Goal: Task Accomplishment & Management: Complete application form

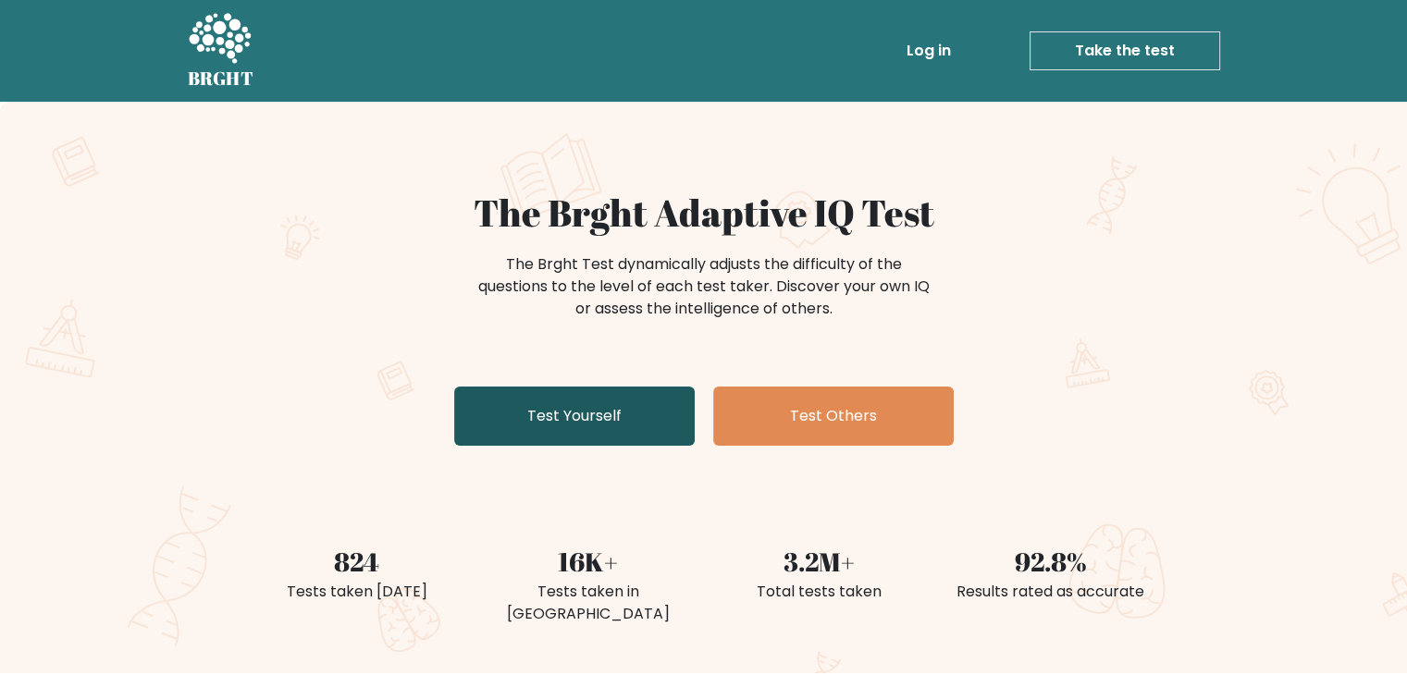
drag, startPoint x: 0, startPoint y: 0, endPoint x: 597, endPoint y: 405, distance: 721.2
click at [597, 405] on link "Test Yourself" at bounding box center [574, 416] width 241 height 59
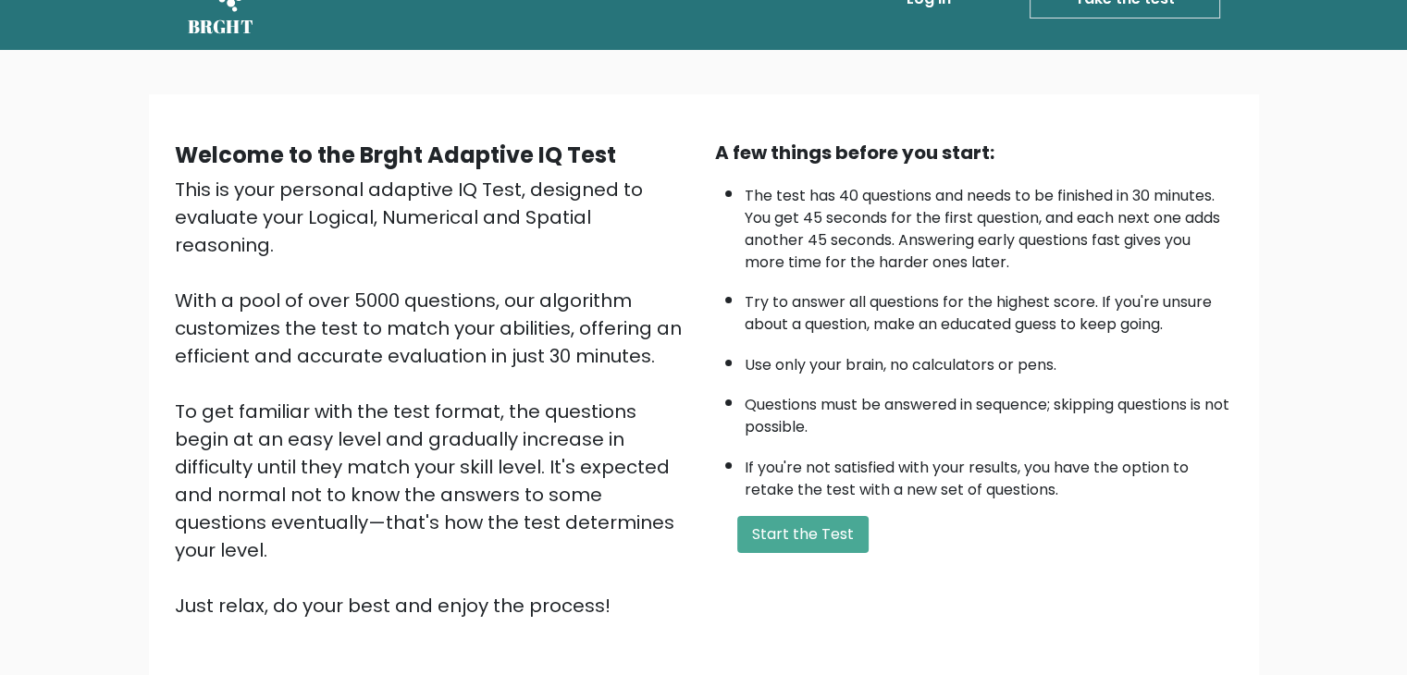
scroll to position [55, 0]
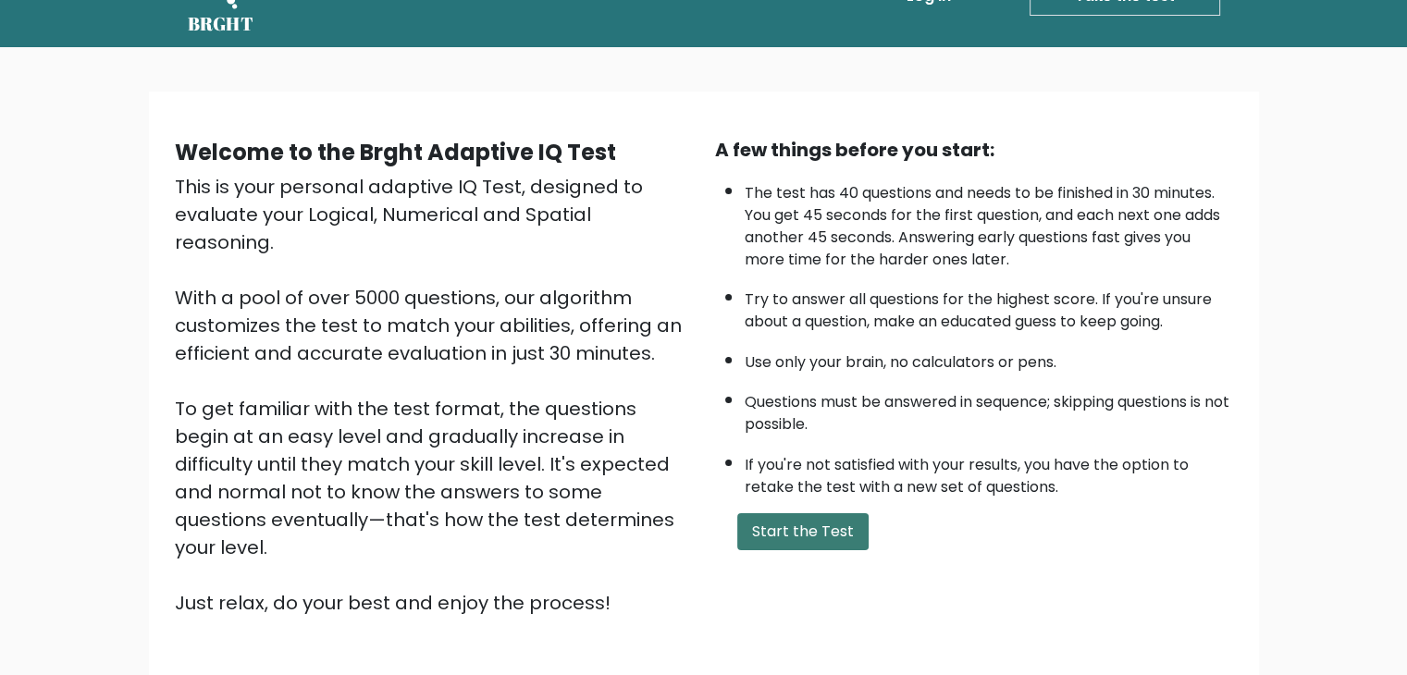
click at [821, 513] on button "Start the Test" at bounding box center [802, 531] width 131 height 37
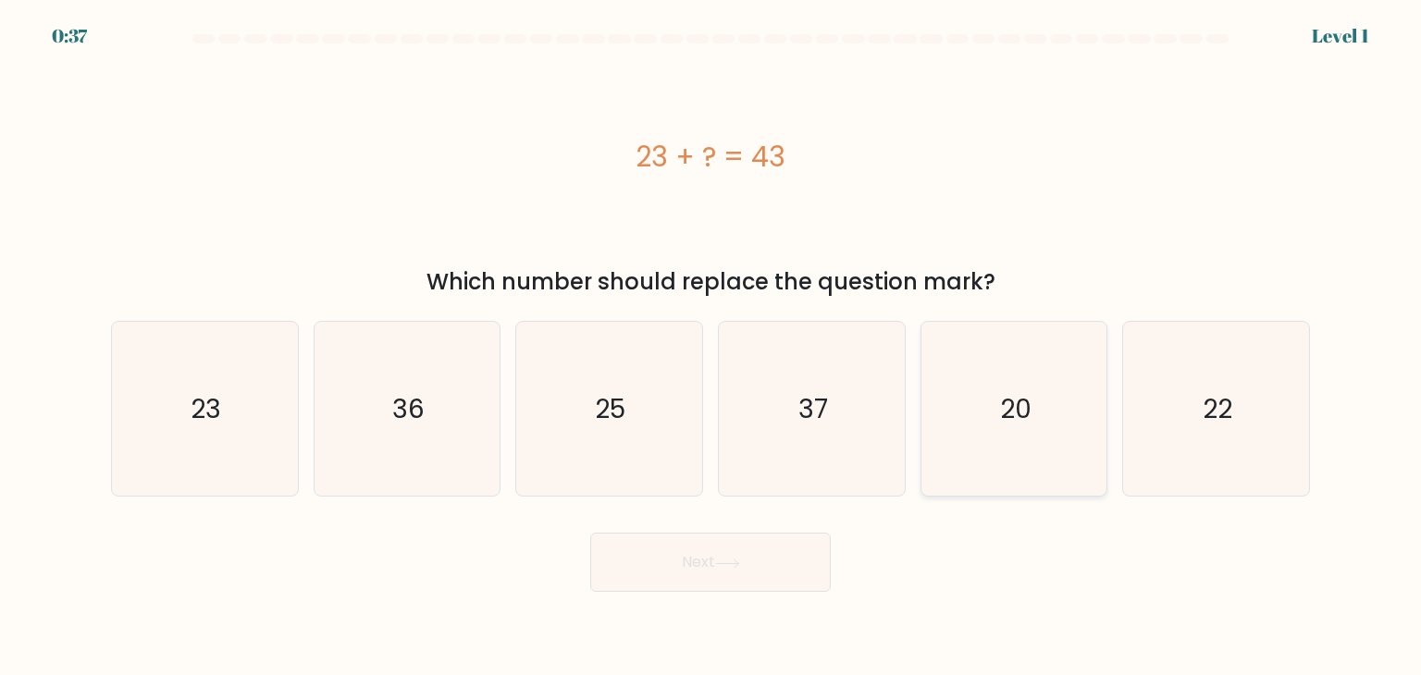
click at [1031, 389] on icon "20" at bounding box center [1014, 409] width 174 height 174
click at [711, 347] on input "e. 20" at bounding box center [710, 342] width 1 height 9
radio input "true"
click at [796, 560] on button "Next" at bounding box center [710, 562] width 241 height 59
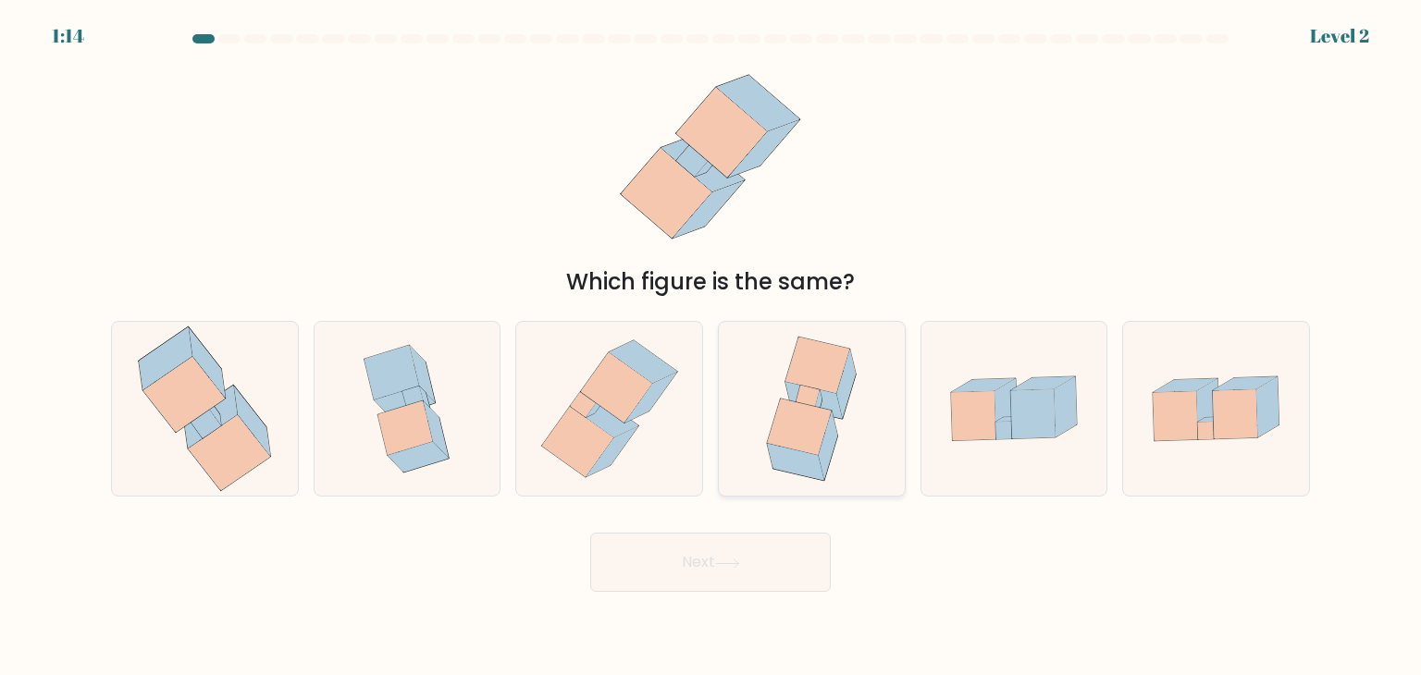
click at [765, 389] on icon at bounding box center [812, 409] width 134 height 174
click at [711, 347] on input "d." at bounding box center [710, 342] width 1 height 9
radio input "true"
click at [666, 576] on button "Next" at bounding box center [710, 562] width 241 height 59
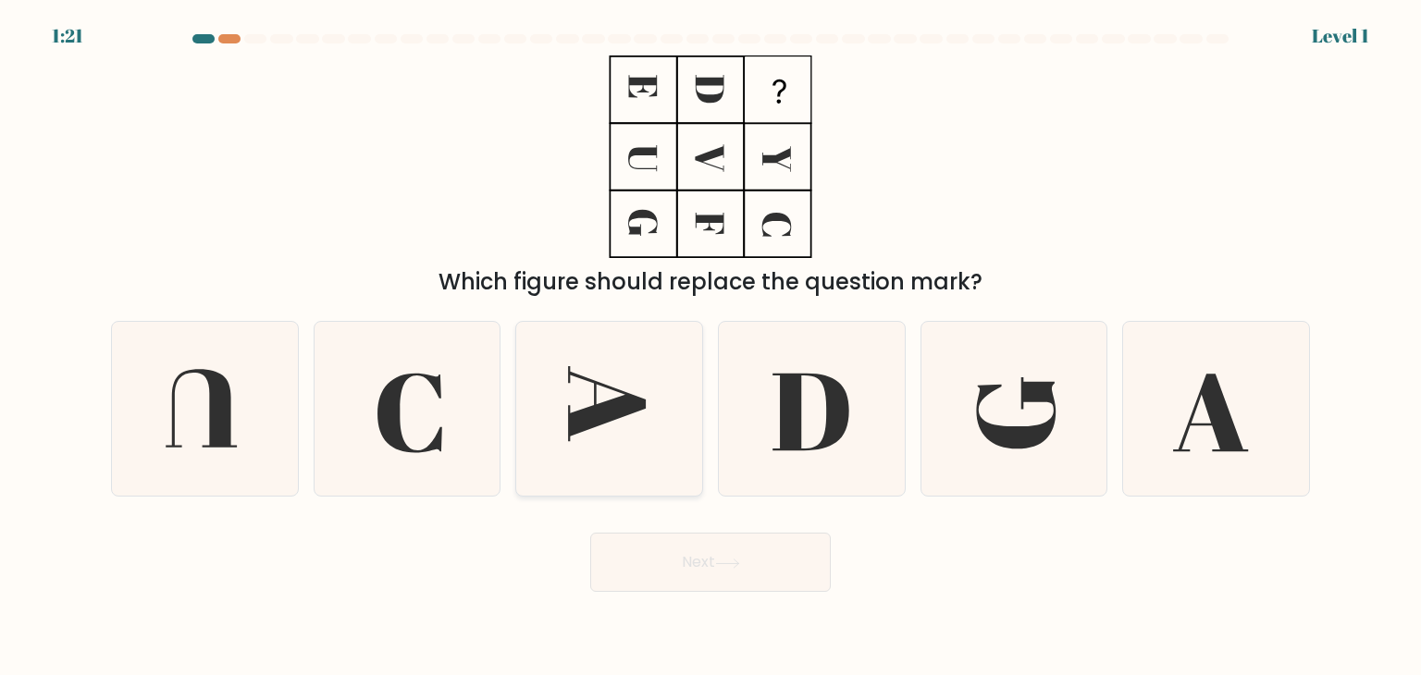
click at [664, 463] on icon at bounding box center [609, 409] width 174 height 174
click at [710, 347] on input "c." at bounding box center [710, 342] width 1 height 9
radio input "true"
click at [707, 550] on button "Next" at bounding box center [710, 562] width 241 height 59
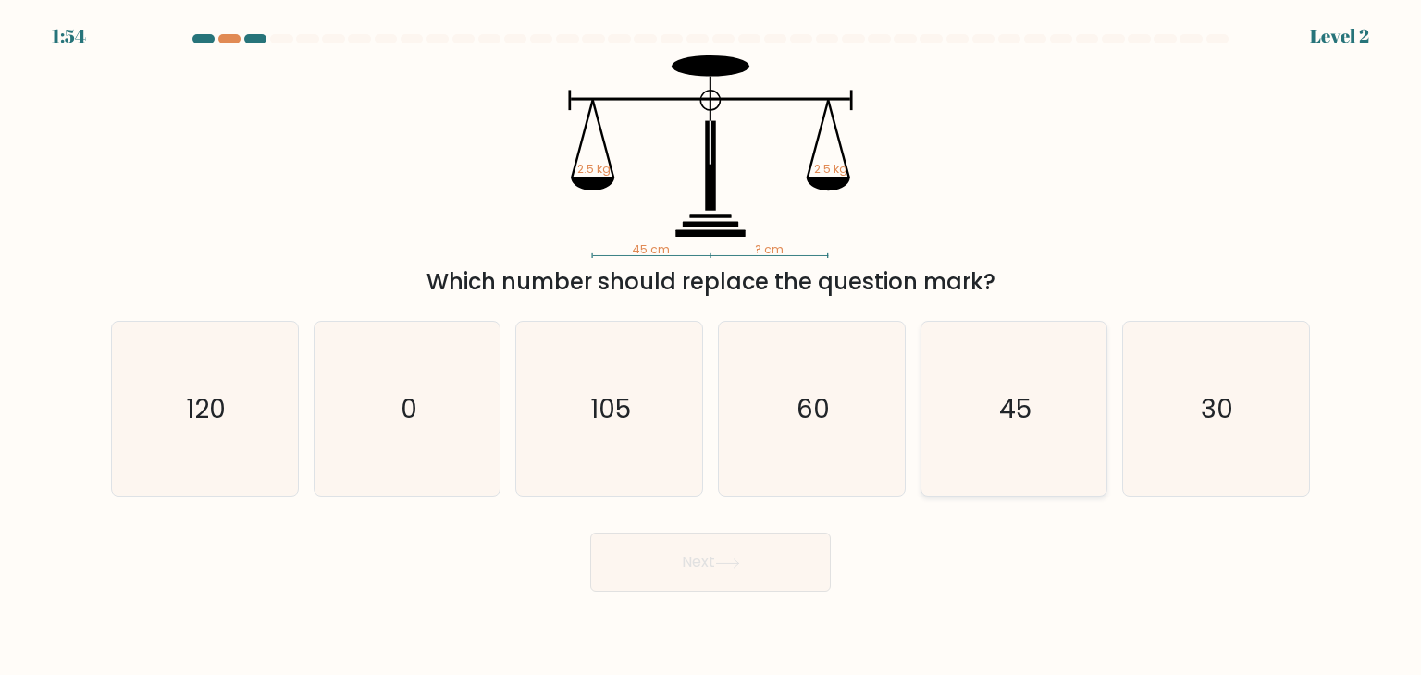
click at [1050, 418] on icon "45" at bounding box center [1014, 409] width 174 height 174
click at [711, 347] on input "e. 45" at bounding box center [710, 342] width 1 height 9
radio input "true"
click at [762, 549] on button "Next" at bounding box center [710, 562] width 241 height 59
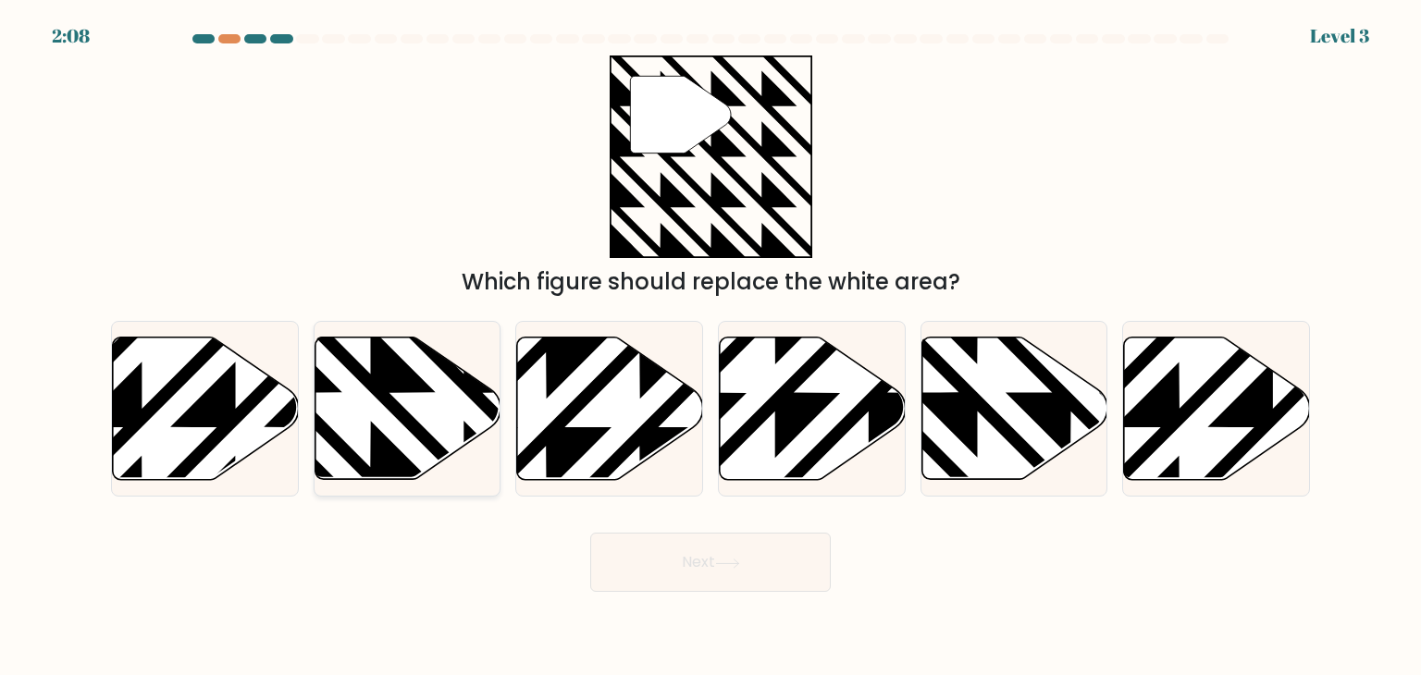
click at [426, 415] on icon at bounding box center [408, 409] width 186 height 142
click at [710, 347] on input "b." at bounding box center [710, 342] width 1 height 9
radio input "true"
click at [619, 535] on button "Next" at bounding box center [710, 562] width 241 height 59
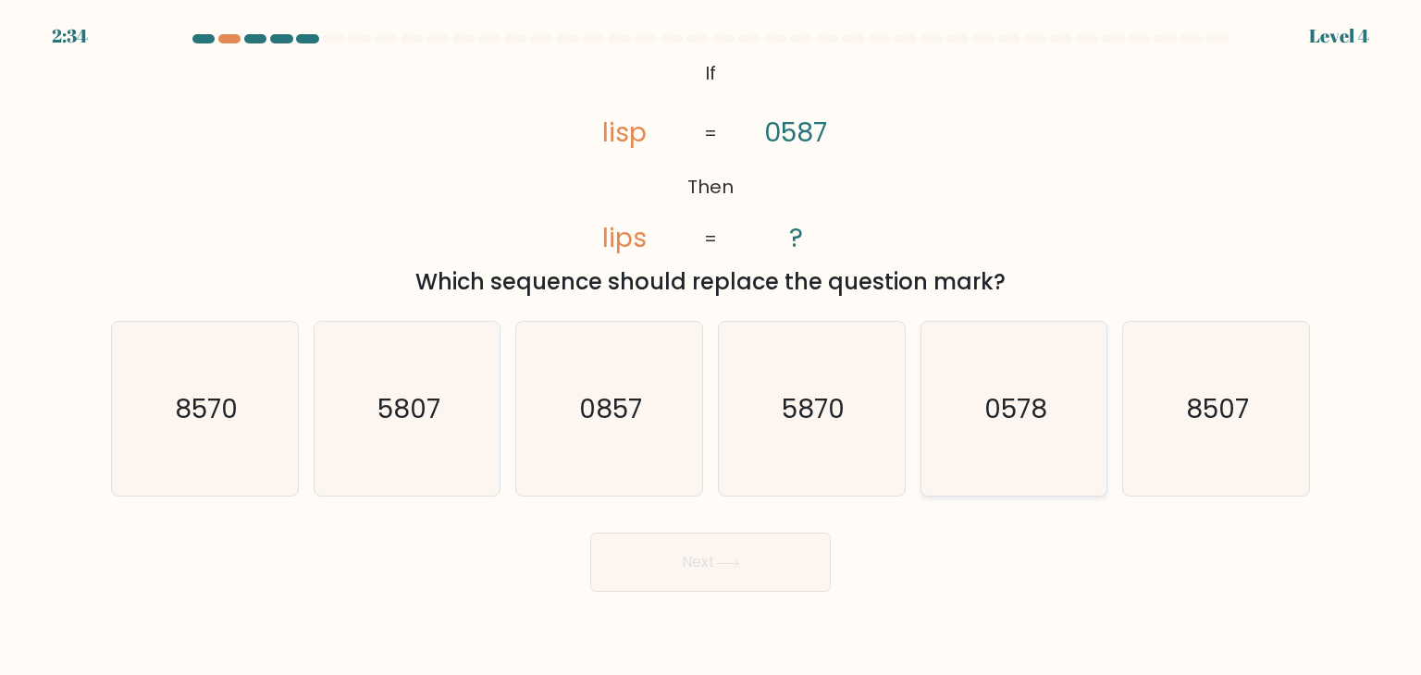
click at [963, 351] on icon "0578" at bounding box center [1014, 409] width 174 height 174
click at [711, 347] on input "e. 0578" at bounding box center [710, 342] width 1 height 9
radio input "true"
click at [762, 565] on button "Next" at bounding box center [710, 562] width 241 height 59
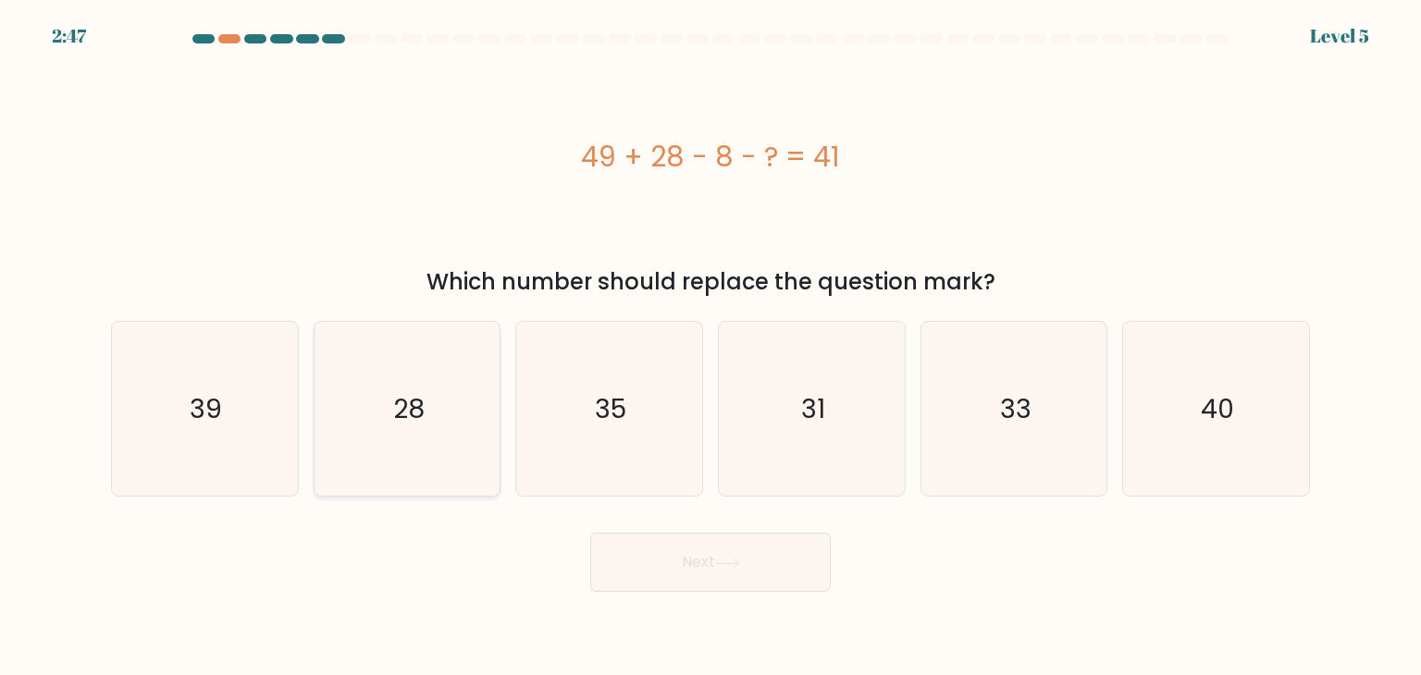
click at [359, 364] on icon "28" at bounding box center [407, 409] width 174 height 174
click at [710, 347] on input "b. 28" at bounding box center [710, 342] width 1 height 9
radio input "true"
click at [681, 558] on button "Next" at bounding box center [710, 562] width 241 height 59
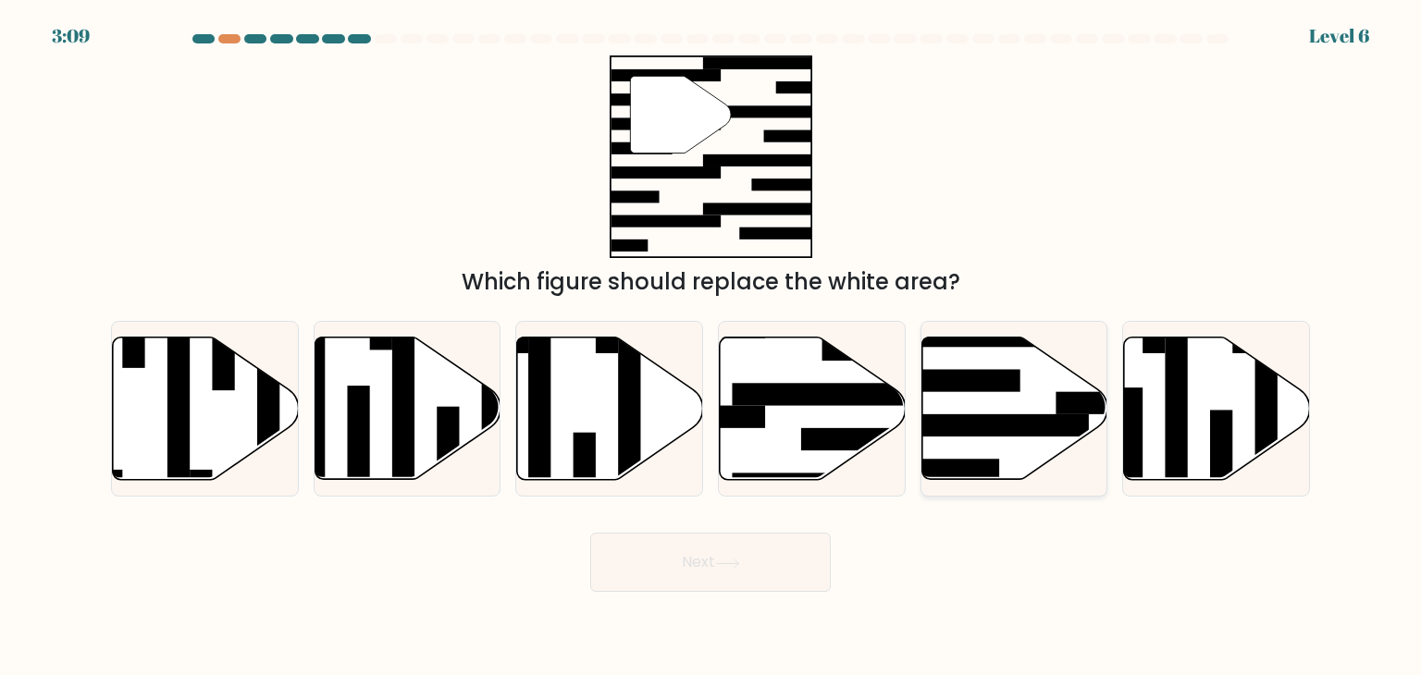
click at [985, 365] on icon at bounding box center [1014, 409] width 186 height 142
click at [711, 347] on input "e." at bounding box center [710, 342] width 1 height 9
radio input "true"
click at [697, 588] on button "Next" at bounding box center [710, 562] width 241 height 59
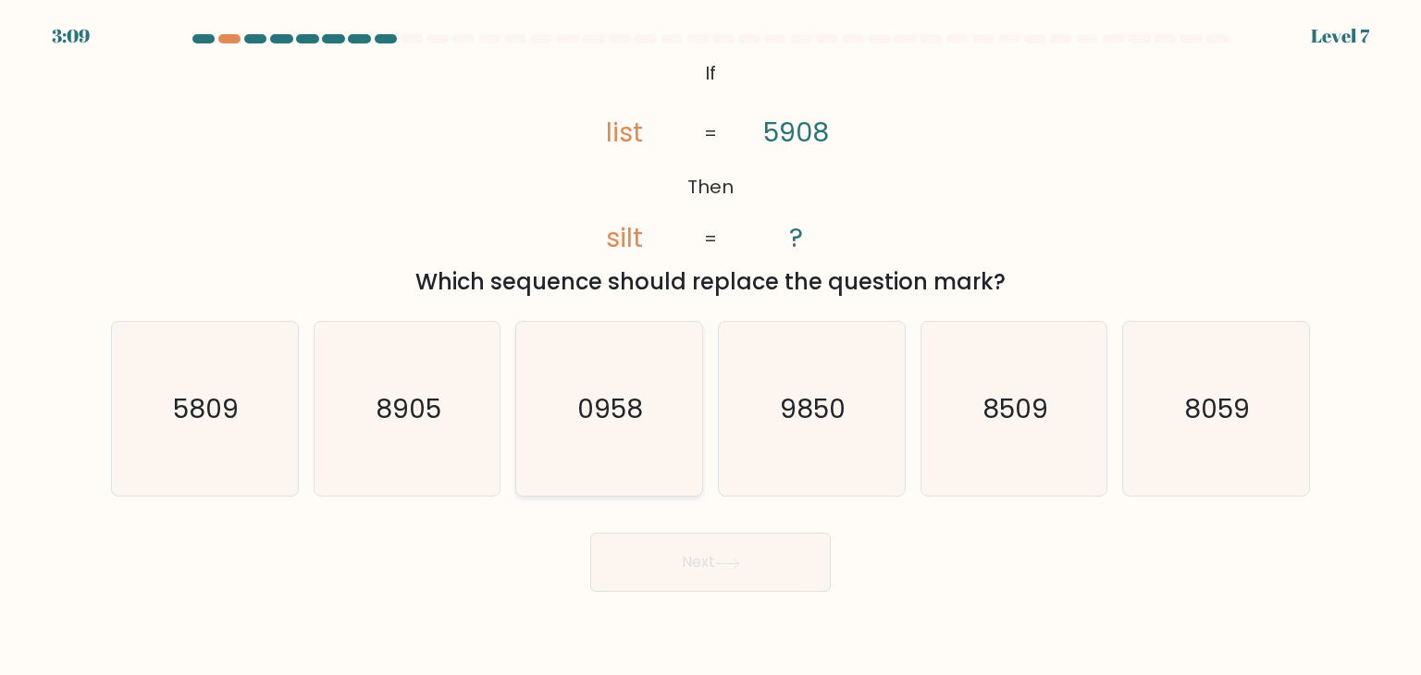
click at [651, 352] on icon "0958" at bounding box center [609, 409] width 174 height 174
click at [710, 347] on input "c. 0958" at bounding box center [710, 342] width 1 height 9
radio input "true"
click at [661, 552] on button "Next" at bounding box center [710, 562] width 241 height 59
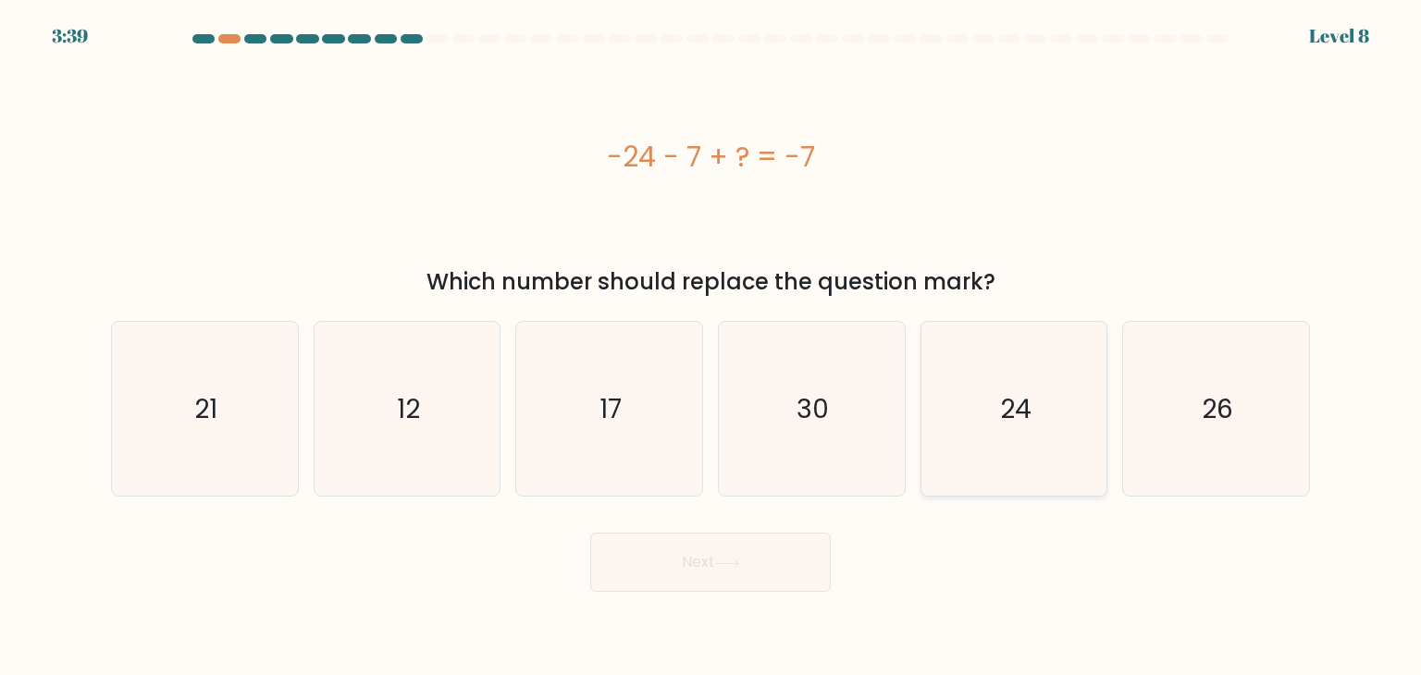
click at [1005, 396] on text "24" at bounding box center [1015, 408] width 31 height 37
click at [711, 347] on input "e. 24" at bounding box center [710, 342] width 1 height 9
radio input "true"
click at [729, 556] on button "Next" at bounding box center [710, 562] width 241 height 59
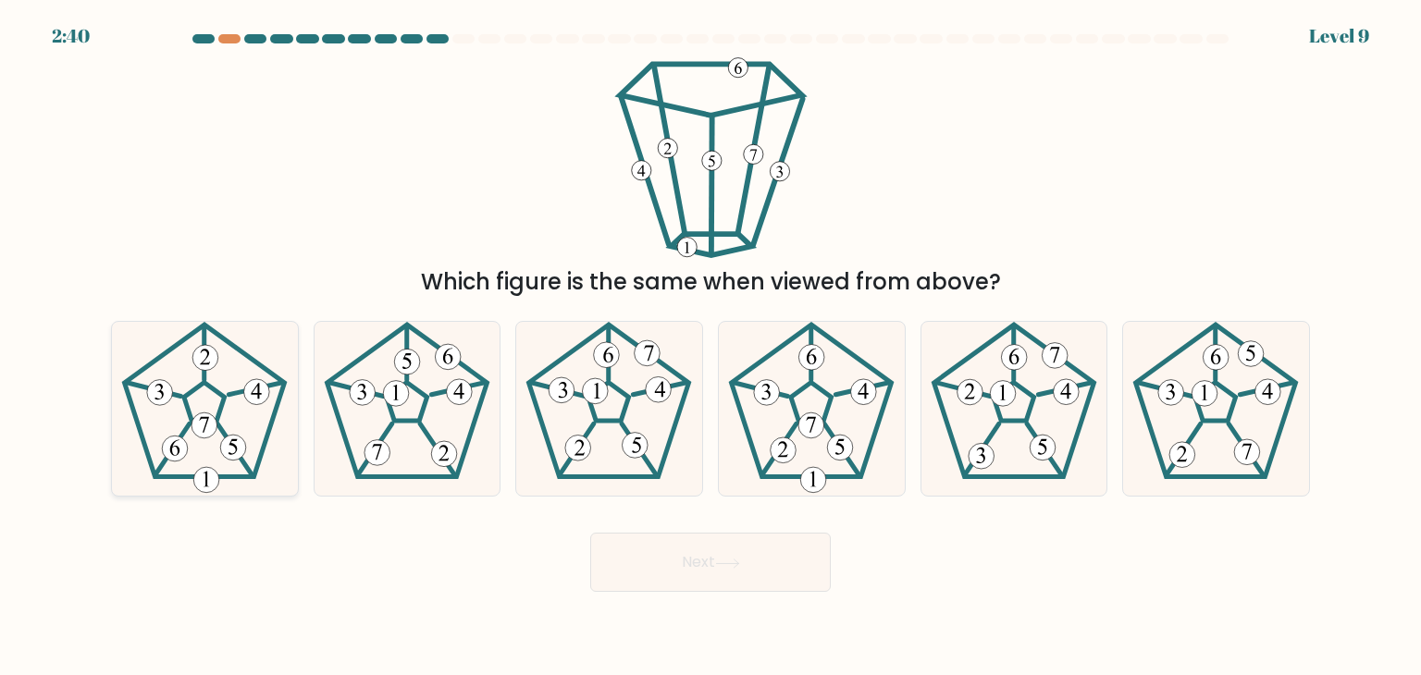
click at [208, 380] on icon at bounding box center [204, 409] width 174 height 174
click at [710, 347] on input "a." at bounding box center [710, 342] width 1 height 9
radio input "true"
click at [661, 569] on button "Next" at bounding box center [710, 562] width 241 height 59
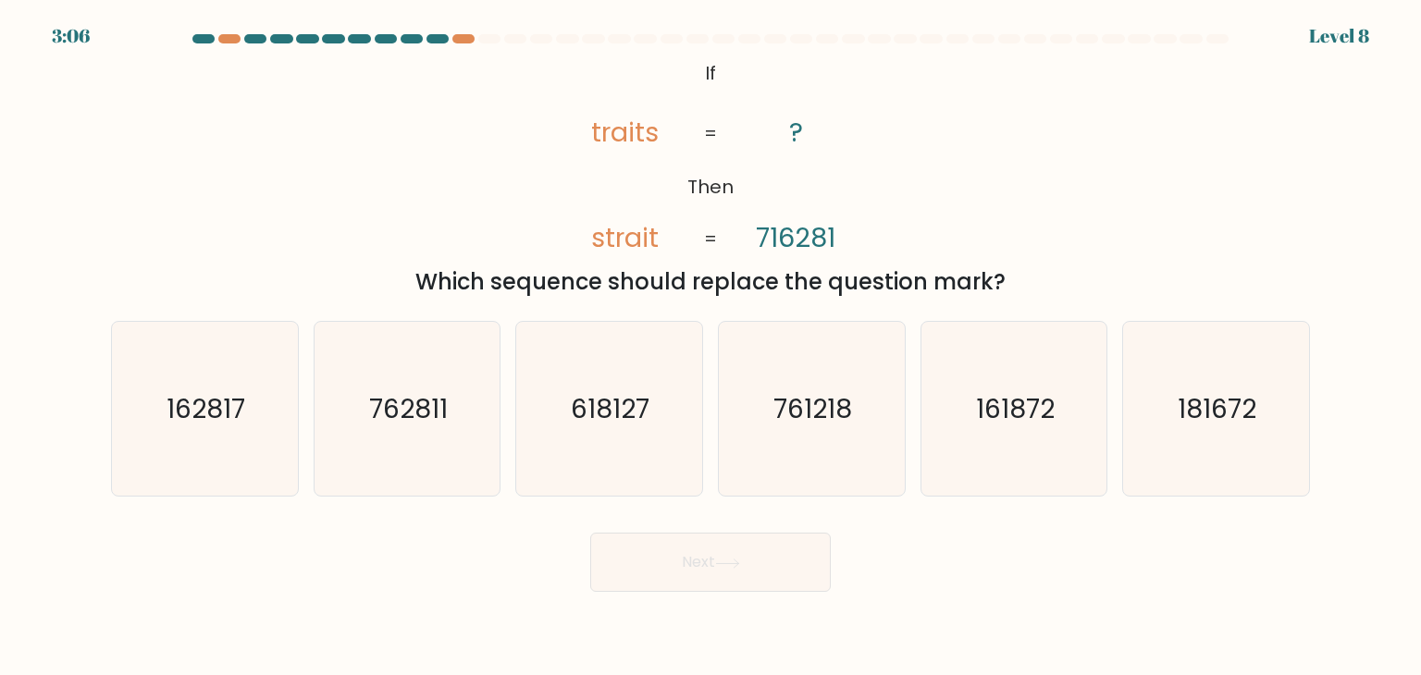
click at [771, 239] on tspan "716281" at bounding box center [796, 237] width 80 height 37
drag, startPoint x: 771, startPoint y: 239, endPoint x: 759, endPoint y: 238, distance: 12.1
click at [759, 238] on tspan "716281" at bounding box center [796, 237] width 80 height 37
click at [847, 184] on icon "@import url('https://fonts.googleapis.com/css?family=Abril+Fatface:400,100,100i…" at bounding box center [710, 157] width 329 height 203
drag, startPoint x: 794, startPoint y: 237, endPoint x: 782, endPoint y: 237, distance: 12.0
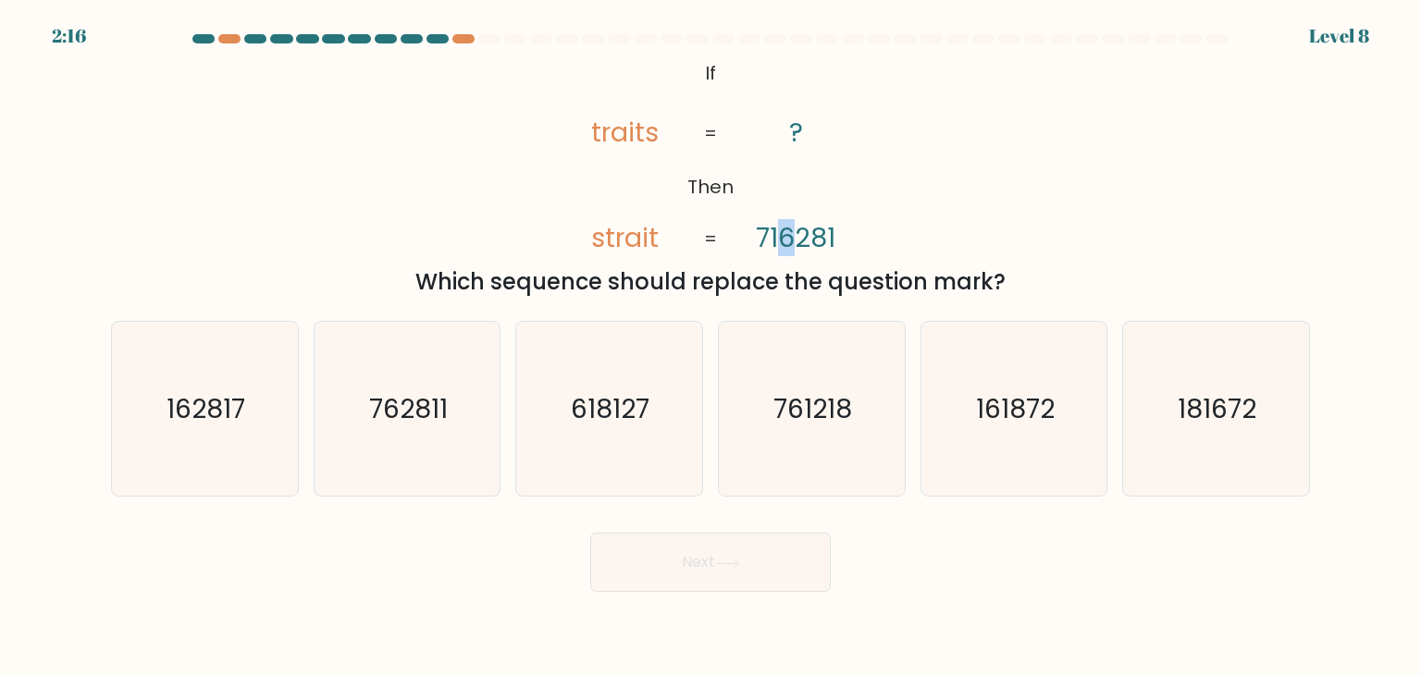
click at [782, 237] on tspan "716281" at bounding box center [796, 237] width 80 height 37
click at [765, 167] on icon "@import url('https://fonts.googleapis.com/css?family=Abril+Fatface:400,100,100i…" at bounding box center [710, 157] width 329 height 203
click at [853, 397] on icon "761218" at bounding box center [811, 409] width 174 height 174
click at [711, 347] on input "d. 761218" at bounding box center [710, 342] width 1 height 9
radio input "true"
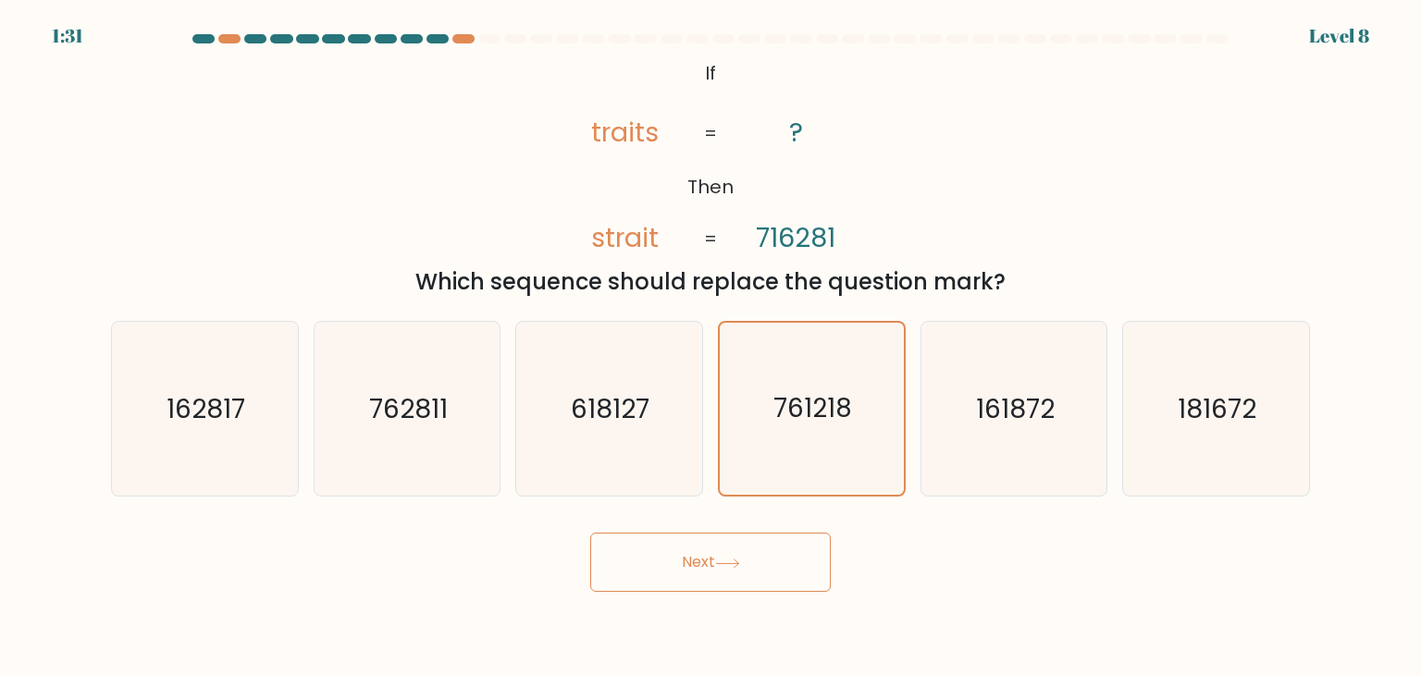
click at [681, 574] on button "Next" at bounding box center [710, 562] width 241 height 59
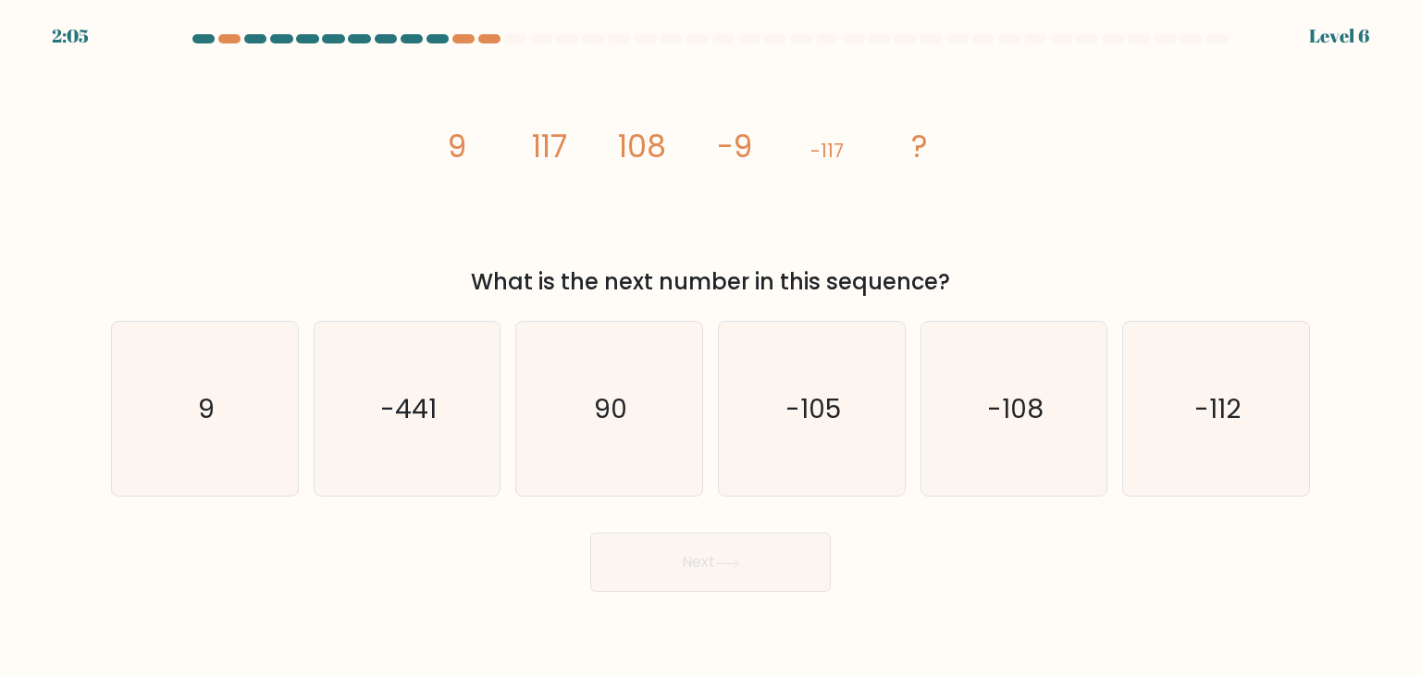
click at [623, 140] on tspan "108" at bounding box center [642, 146] width 48 height 43
click at [743, 142] on tspan "-9" at bounding box center [734, 146] width 35 height 43
click at [967, 360] on icon "-108" at bounding box center [1014, 409] width 174 height 174
click at [711, 347] on input "e. -108" at bounding box center [710, 342] width 1 height 9
radio input "true"
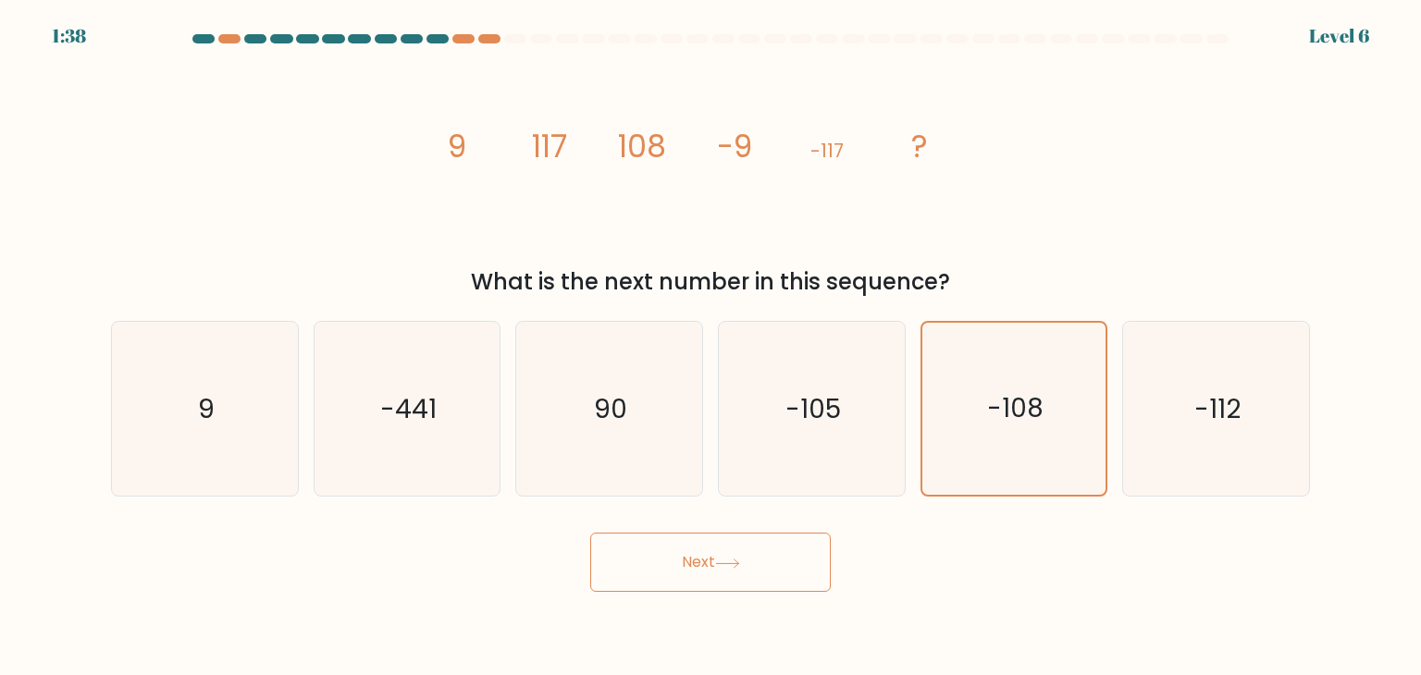
click at [740, 562] on icon at bounding box center [727, 564] width 25 height 10
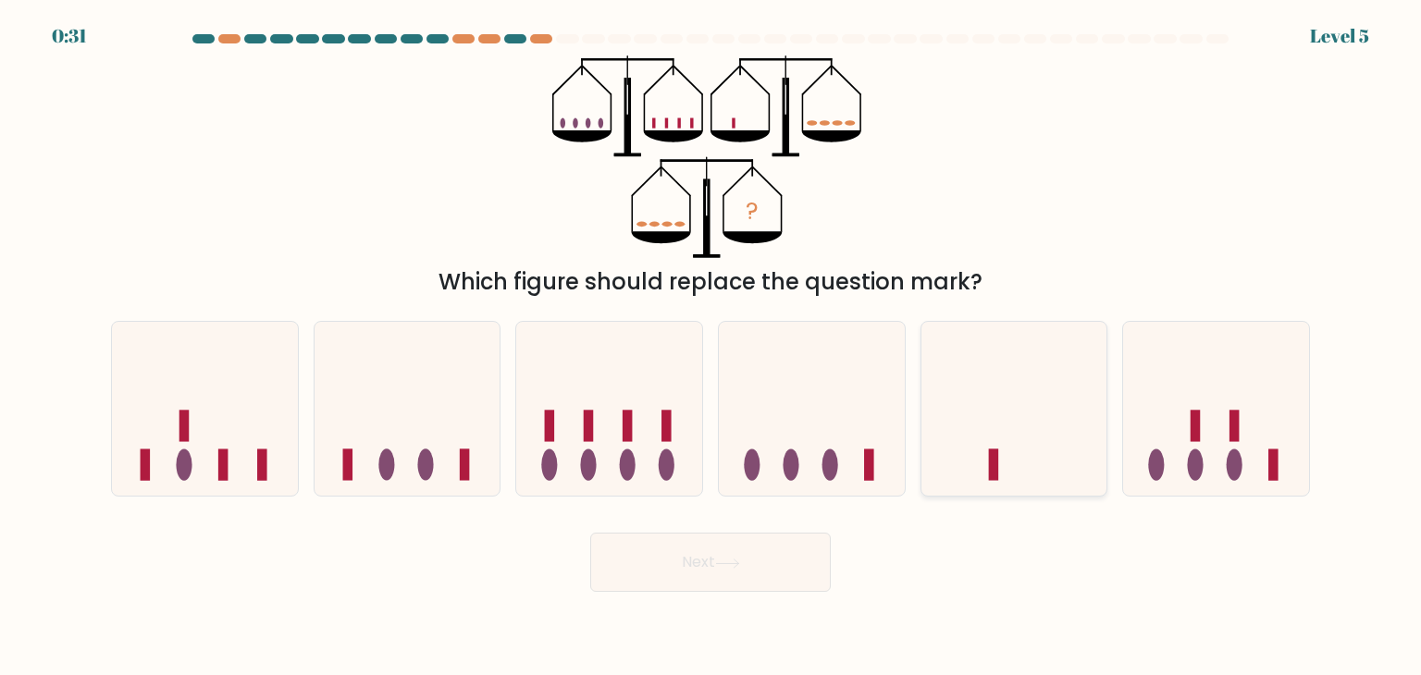
click at [953, 438] on icon at bounding box center [1014, 409] width 186 height 154
click at [711, 347] on input "e." at bounding box center [710, 342] width 1 height 9
radio input "true"
click at [776, 577] on button "Next" at bounding box center [710, 562] width 241 height 59
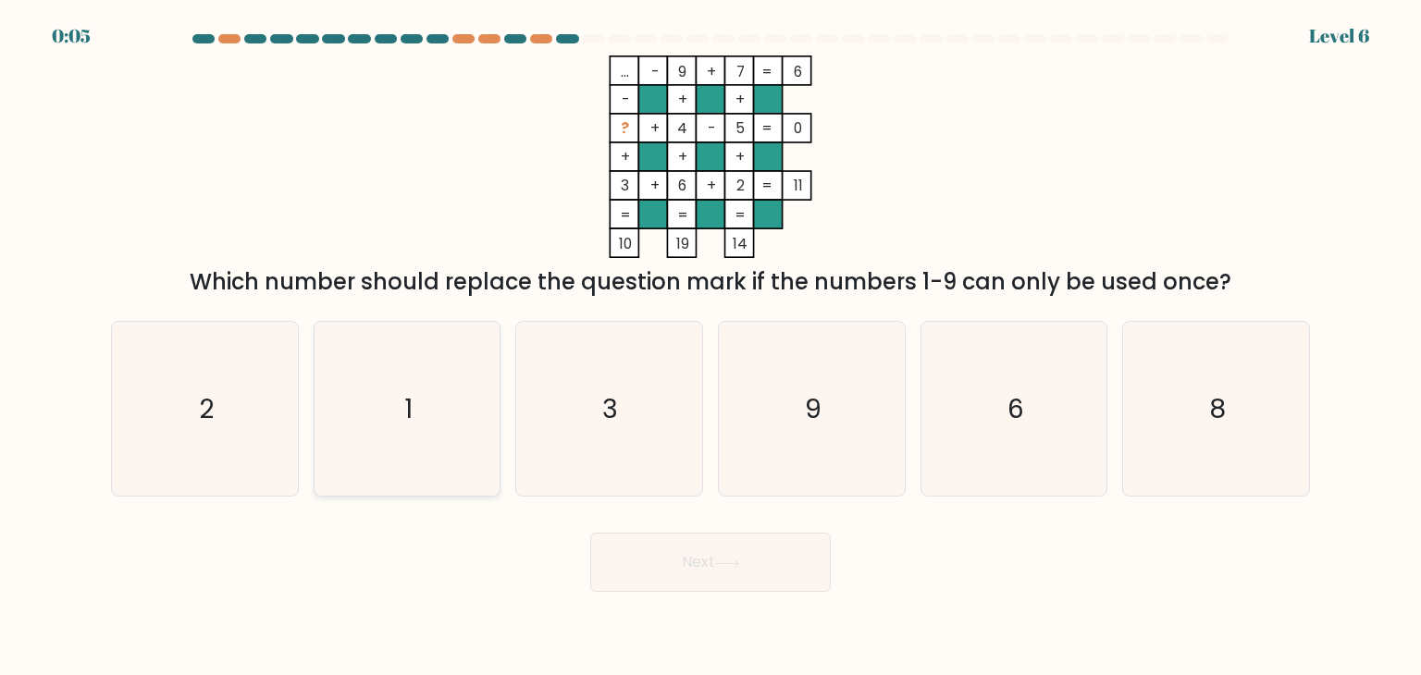
click at [368, 442] on icon "1" at bounding box center [407, 409] width 174 height 174
click at [710, 347] on input "b. 1" at bounding box center [710, 342] width 1 height 9
radio input "true"
click at [678, 589] on button "Next" at bounding box center [710, 562] width 241 height 59
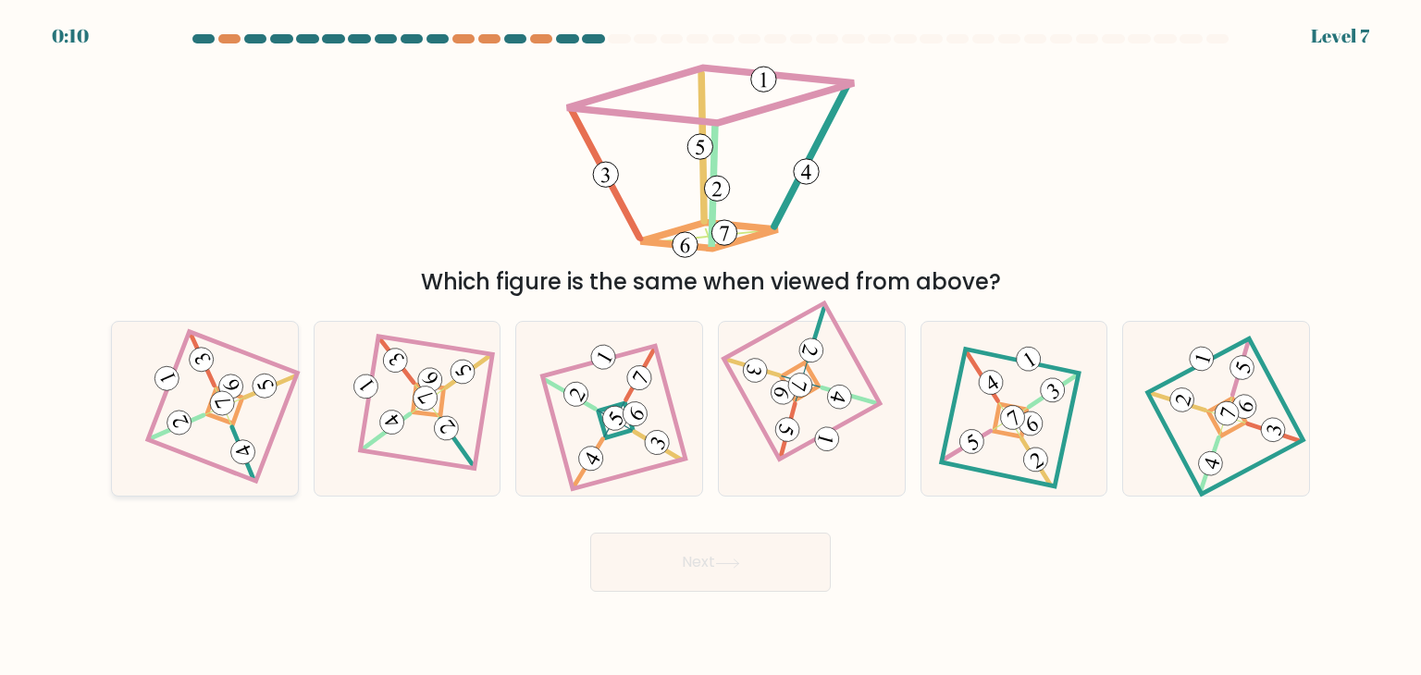
click at [204, 396] on icon at bounding box center [204, 409] width 120 height 140
click at [710, 347] on input "a." at bounding box center [710, 342] width 1 height 9
radio input "true"
click at [690, 581] on button "Next" at bounding box center [710, 562] width 241 height 59
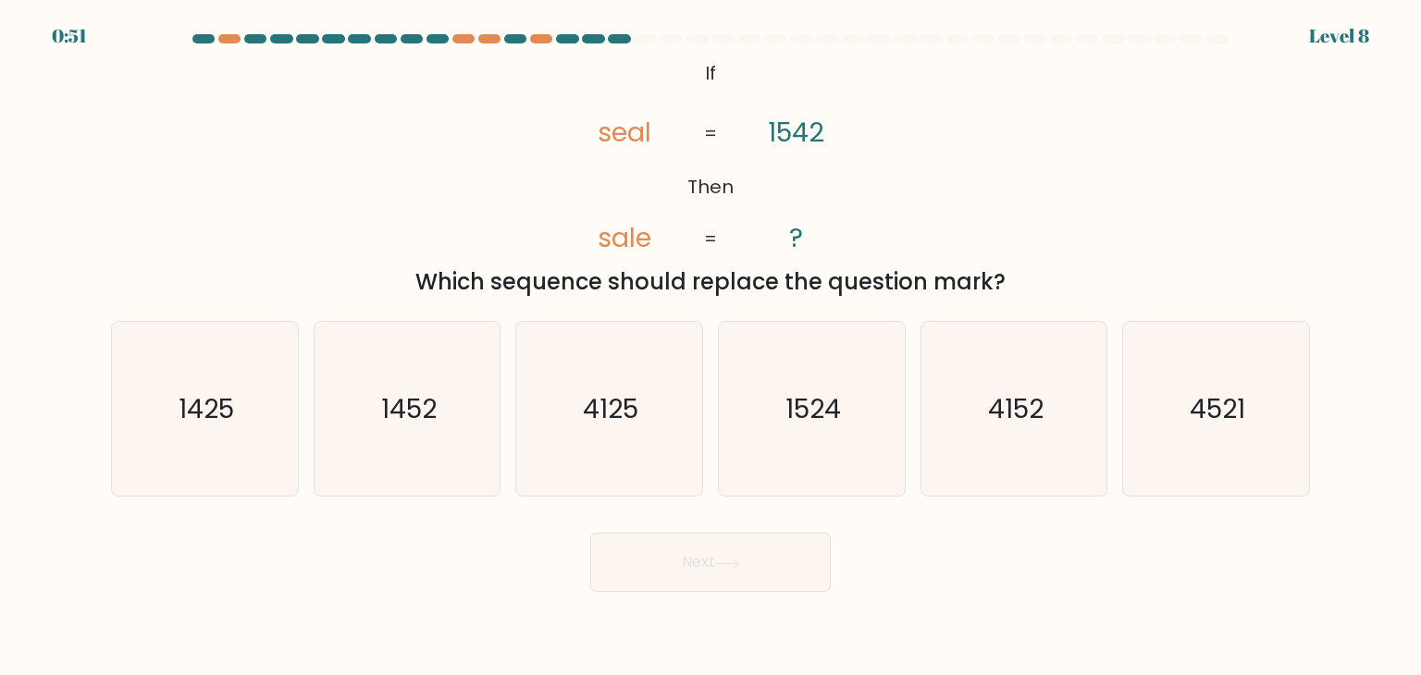
click at [690, 581] on button "Next" at bounding box center [710, 562] width 241 height 59
click at [155, 445] on icon "1425" at bounding box center [204, 409] width 174 height 174
click at [710, 347] on input "a. 1425" at bounding box center [710, 342] width 1 height 9
radio input "true"
click at [705, 560] on button "Next" at bounding box center [710, 562] width 241 height 59
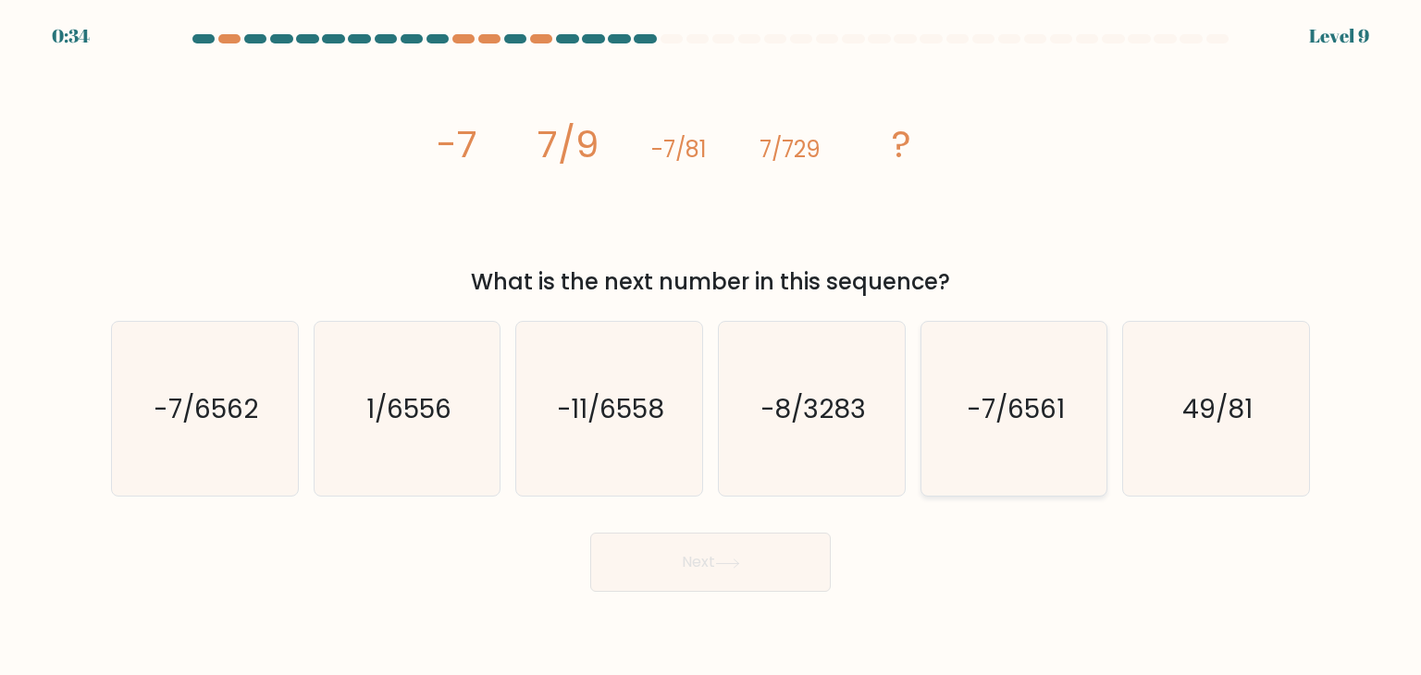
click at [999, 442] on icon "-7/6561" at bounding box center [1014, 409] width 174 height 174
click at [711, 347] on input "e. -7/6561" at bounding box center [710, 342] width 1 height 9
radio input "true"
click at [759, 591] on button "Next" at bounding box center [710, 562] width 241 height 59
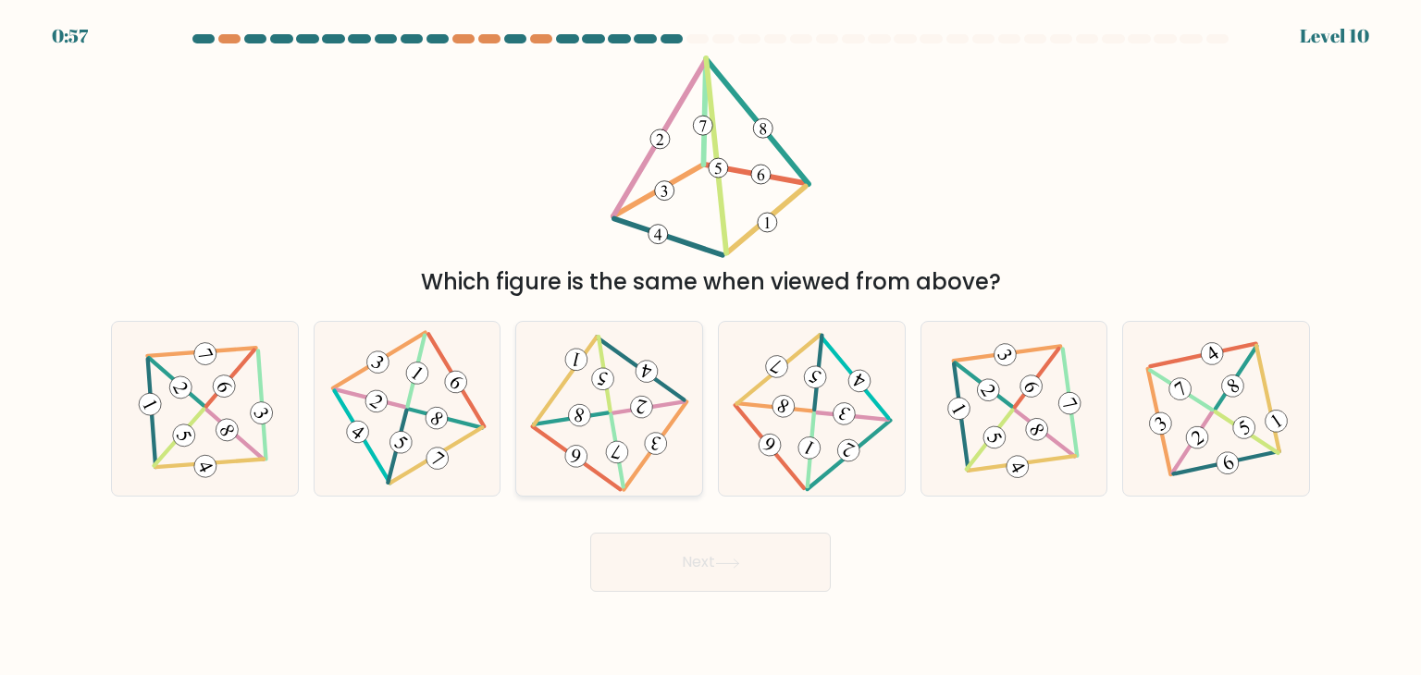
click at [539, 374] on icon at bounding box center [609, 409] width 142 height 140
click at [710, 347] on input "c." at bounding box center [710, 342] width 1 height 9
radio input "true"
click at [666, 581] on button "Next" at bounding box center [710, 562] width 241 height 59
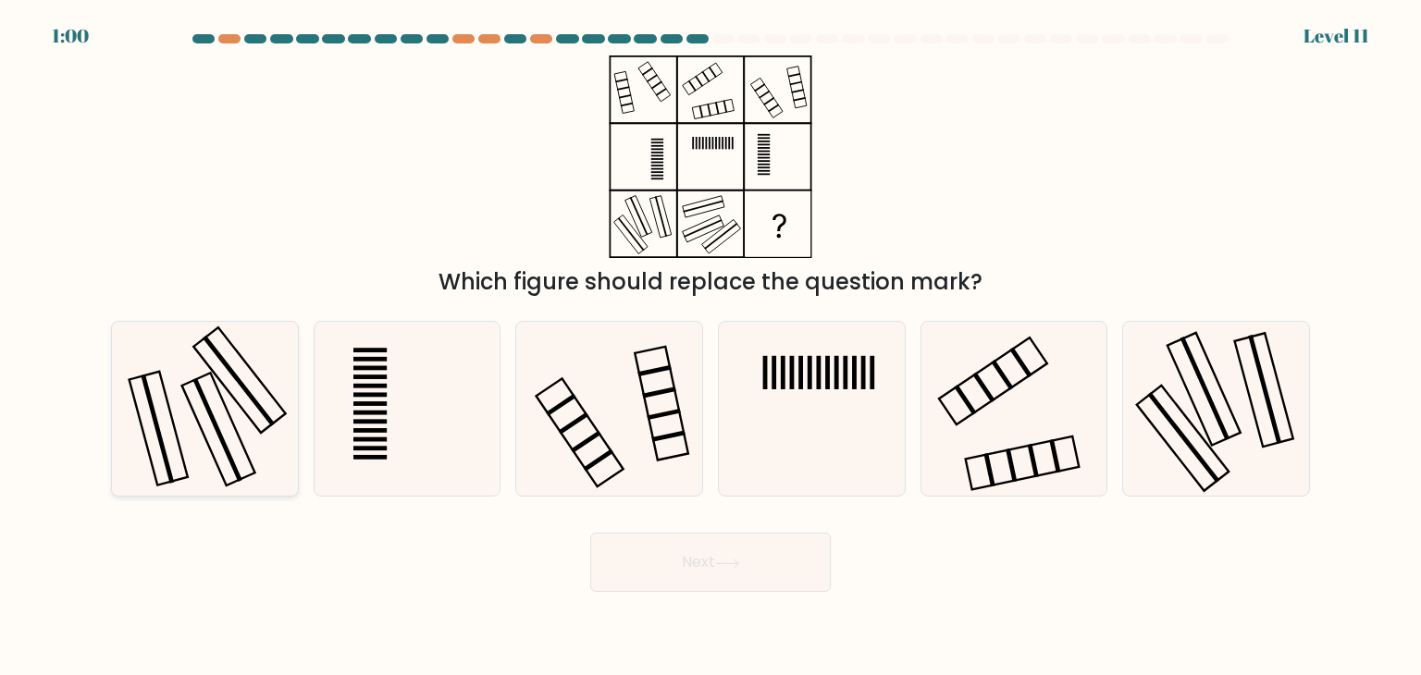
click at [191, 446] on icon at bounding box center [204, 409] width 174 height 174
click at [710, 347] on input "a." at bounding box center [710, 342] width 1 height 9
radio input "true"
click at [710, 562] on button "Next" at bounding box center [710, 562] width 241 height 59
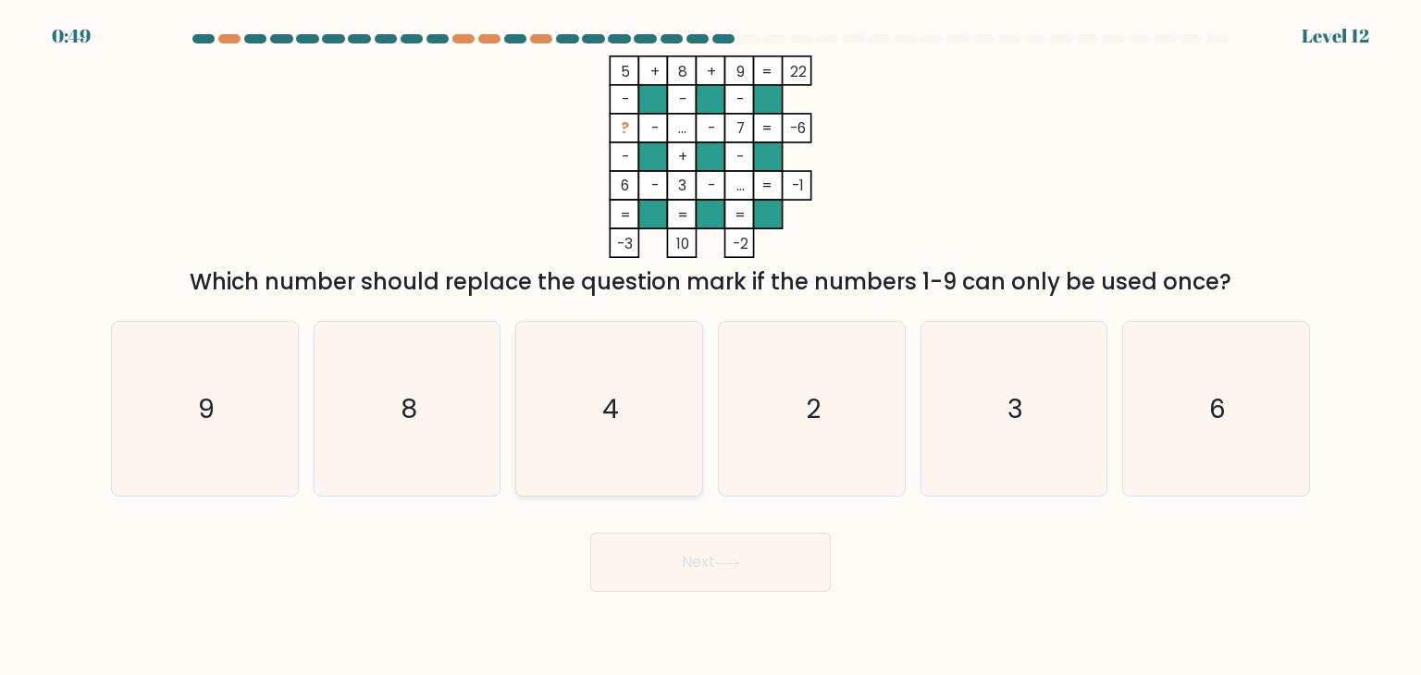
click at [646, 415] on icon "4" at bounding box center [609, 409] width 174 height 174
click at [710, 347] on input "c. 4" at bounding box center [710, 342] width 1 height 9
radio input "true"
click at [758, 556] on button "Next" at bounding box center [710, 562] width 241 height 59
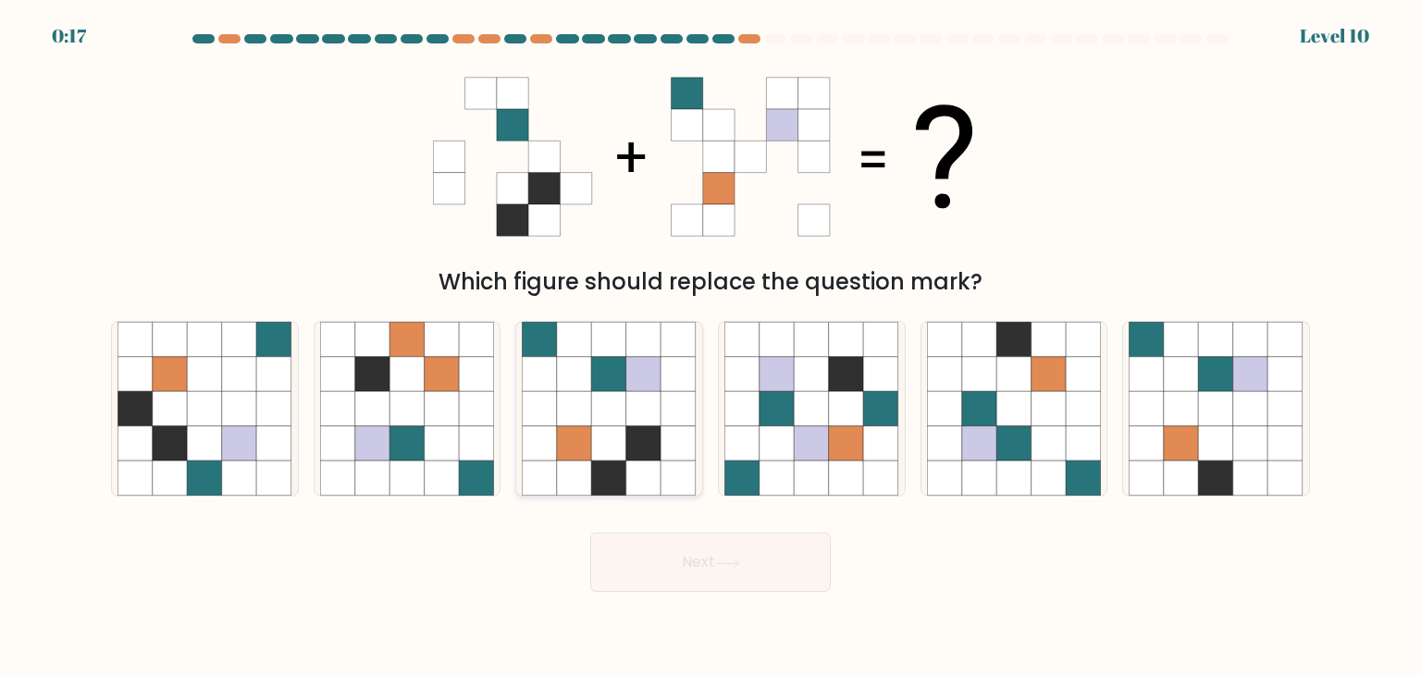
click at [628, 393] on icon at bounding box center [643, 408] width 35 height 35
click at [710, 347] on input "c." at bounding box center [710, 342] width 1 height 9
radio input "true"
click at [685, 556] on button "Next" at bounding box center [710, 562] width 241 height 59
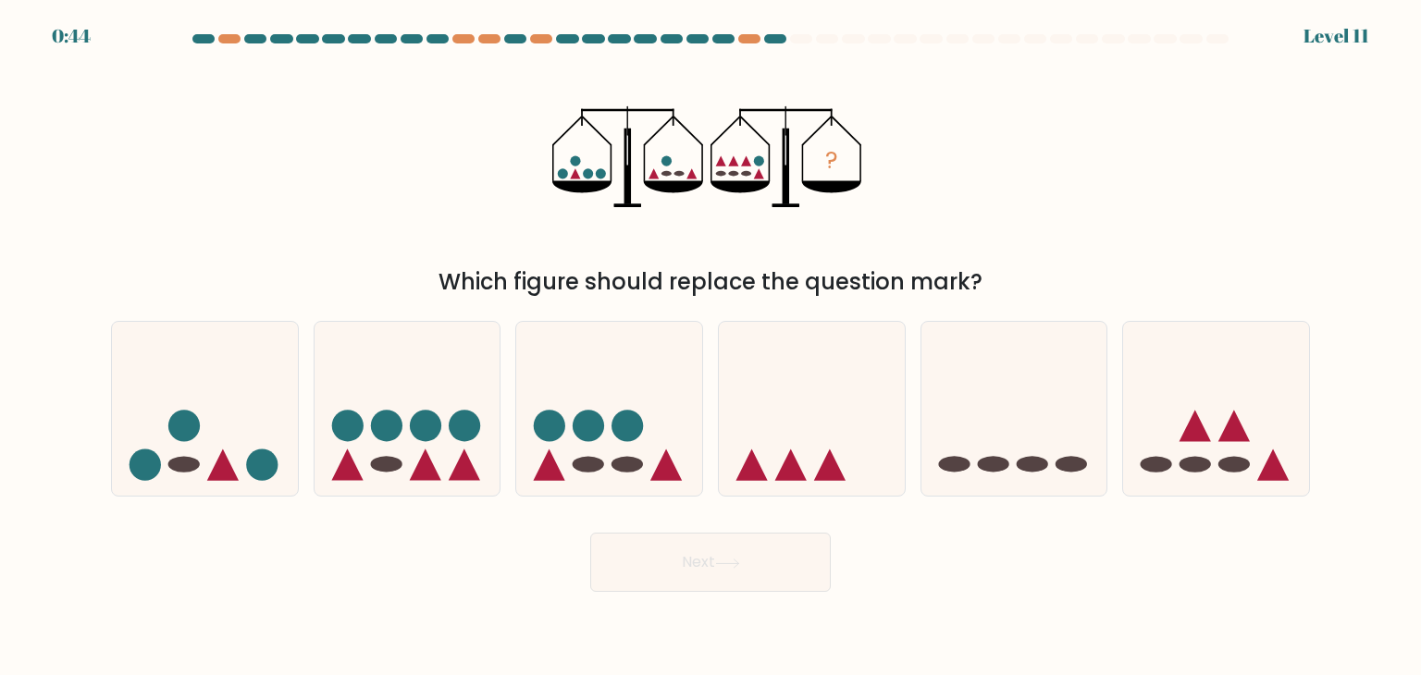
drag, startPoint x: 653, startPoint y: 176, endPoint x: 699, endPoint y: 169, distance: 46.7
click at [699, 169] on icon "?" at bounding box center [710, 157] width 316 height 203
drag, startPoint x: 687, startPoint y: 176, endPoint x: 664, endPoint y: 179, distance: 23.4
click at [664, 179] on icon "?" at bounding box center [710, 157] width 316 height 203
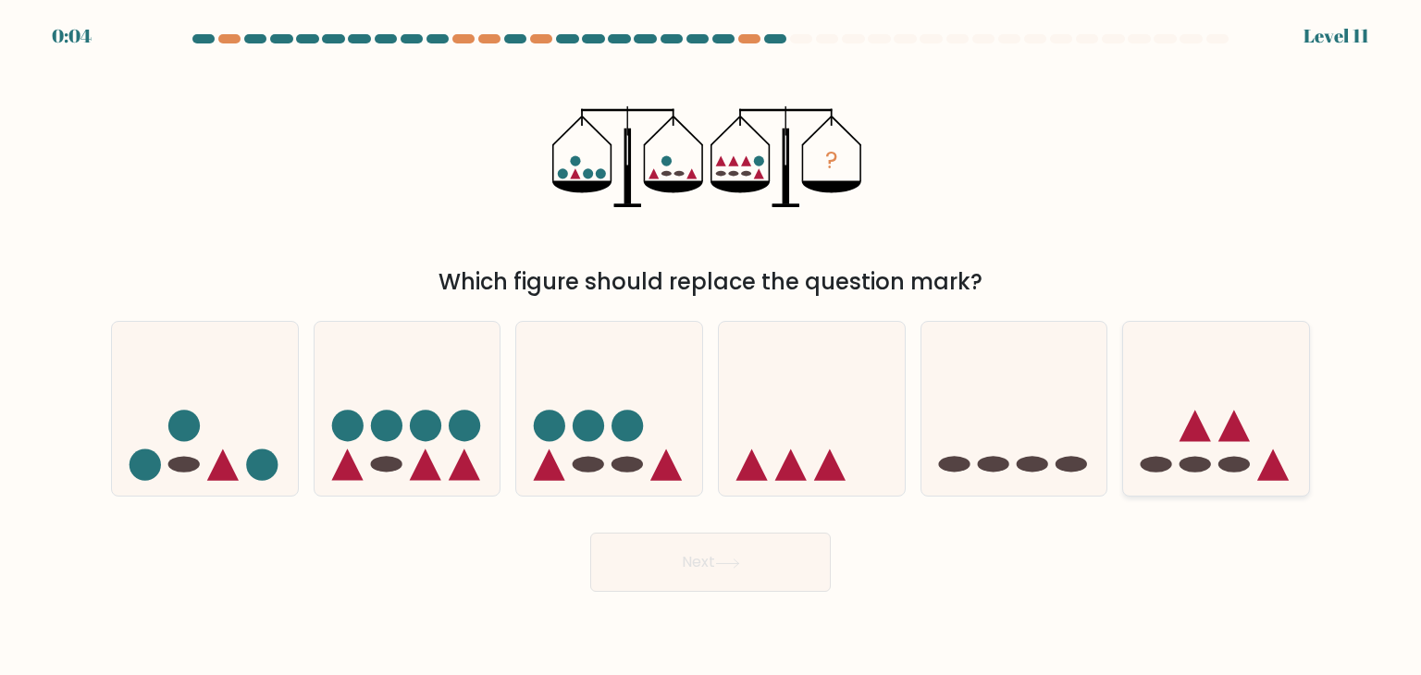
click at [1200, 425] on icon at bounding box center [1194, 426] width 31 height 31
click at [711, 347] on input "f." at bounding box center [710, 342] width 1 height 9
radio input "true"
click at [813, 574] on button "Next" at bounding box center [710, 562] width 241 height 59
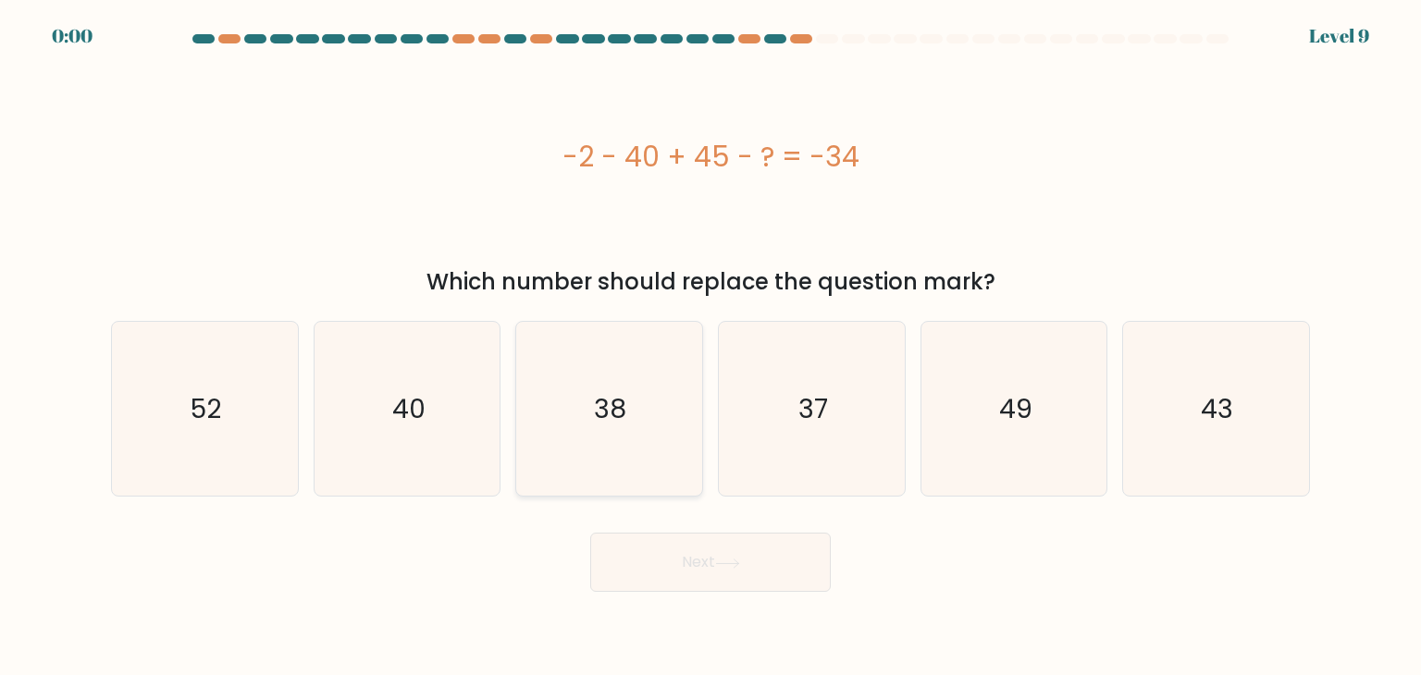
click at [637, 405] on icon "38" at bounding box center [609, 409] width 174 height 174
click at [710, 347] on input "c. 38" at bounding box center [710, 342] width 1 height 9
radio input "true"
click at [640, 559] on div "Next" at bounding box center [710, 555] width 1221 height 73
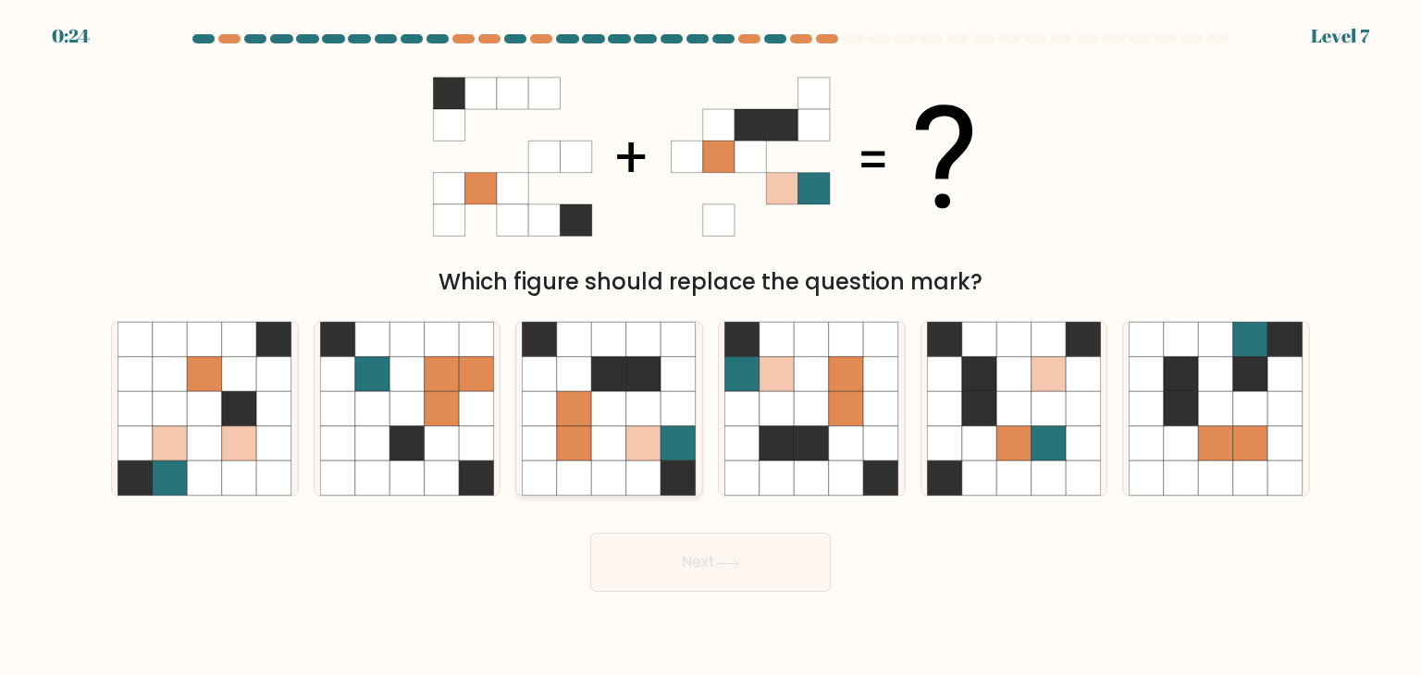
click at [583, 425] on icon at bounding box center [574, 408] width 35 height 35
click at [710, 347] on input "c." at bounding box center [710, 342] width 1 height 9
radio input "true"
click at [680, 569] on button "Next" at bounding box center [710, 562] width 241 height 59
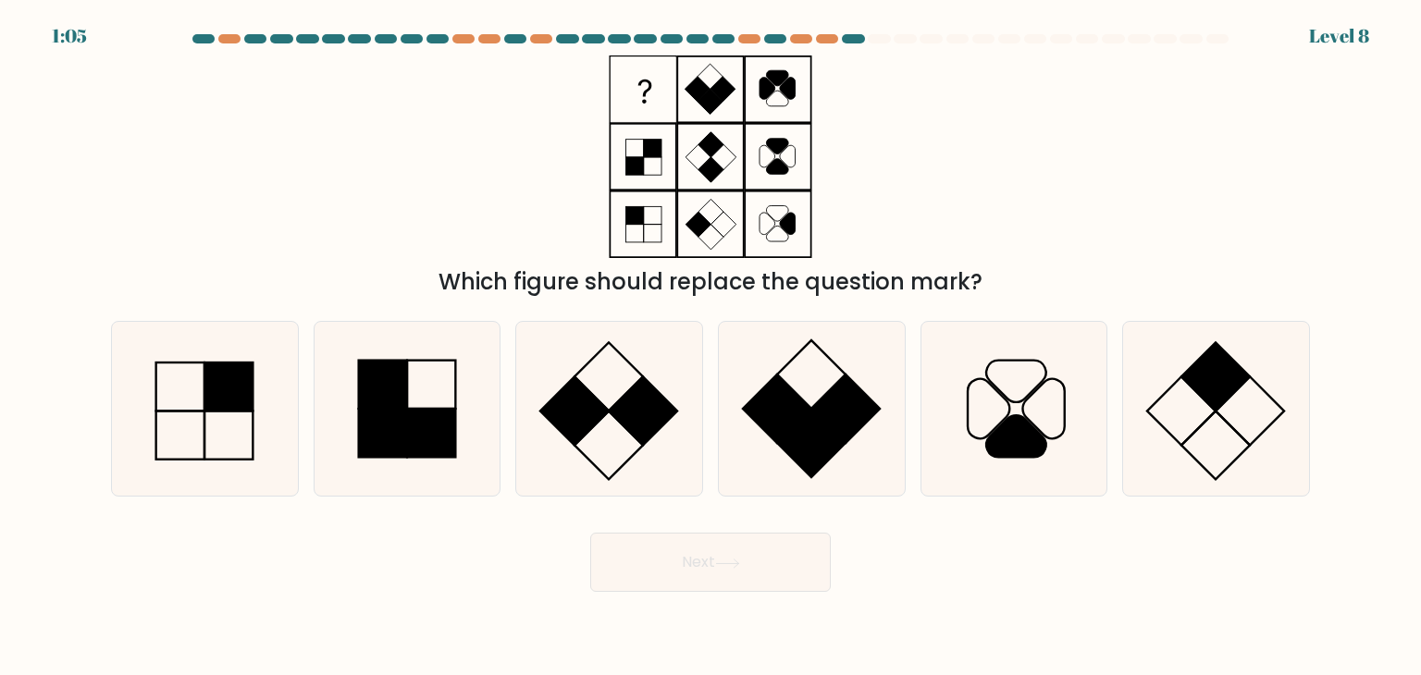
click at [680, 569] on button "Next" at bounding box center [710, 562] width 241 height 59
click at [889, 223] on div "Which figure should replace the question mark?" at bounding box center [710, 177] width 1221 height 243
click at [1195, 400] on icon at bounding box center [1216, 409] width 174 height 174
click at [711, 347] on input "f." at bounding box center [710, 342] width 1 height 9
radio input "true"
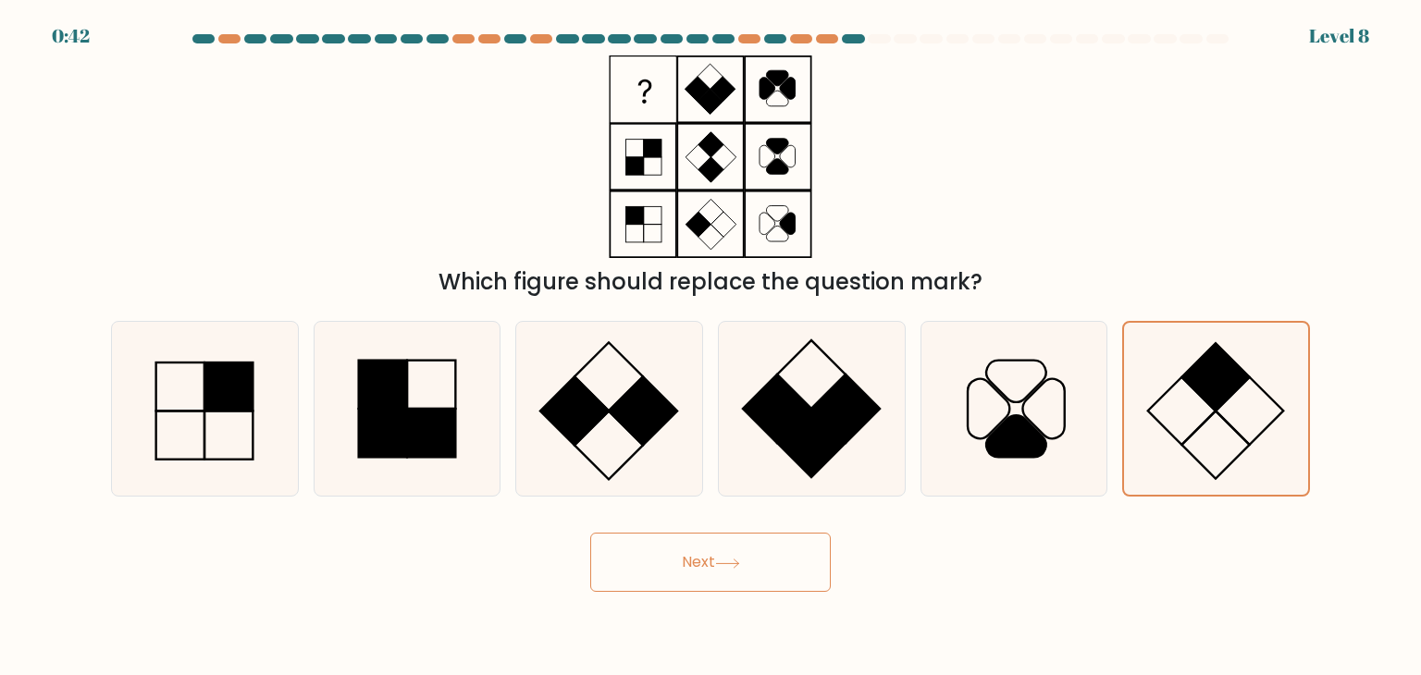
click at [745, 550] on button "Next" at bounding box center [710, 562] width 241 height 59
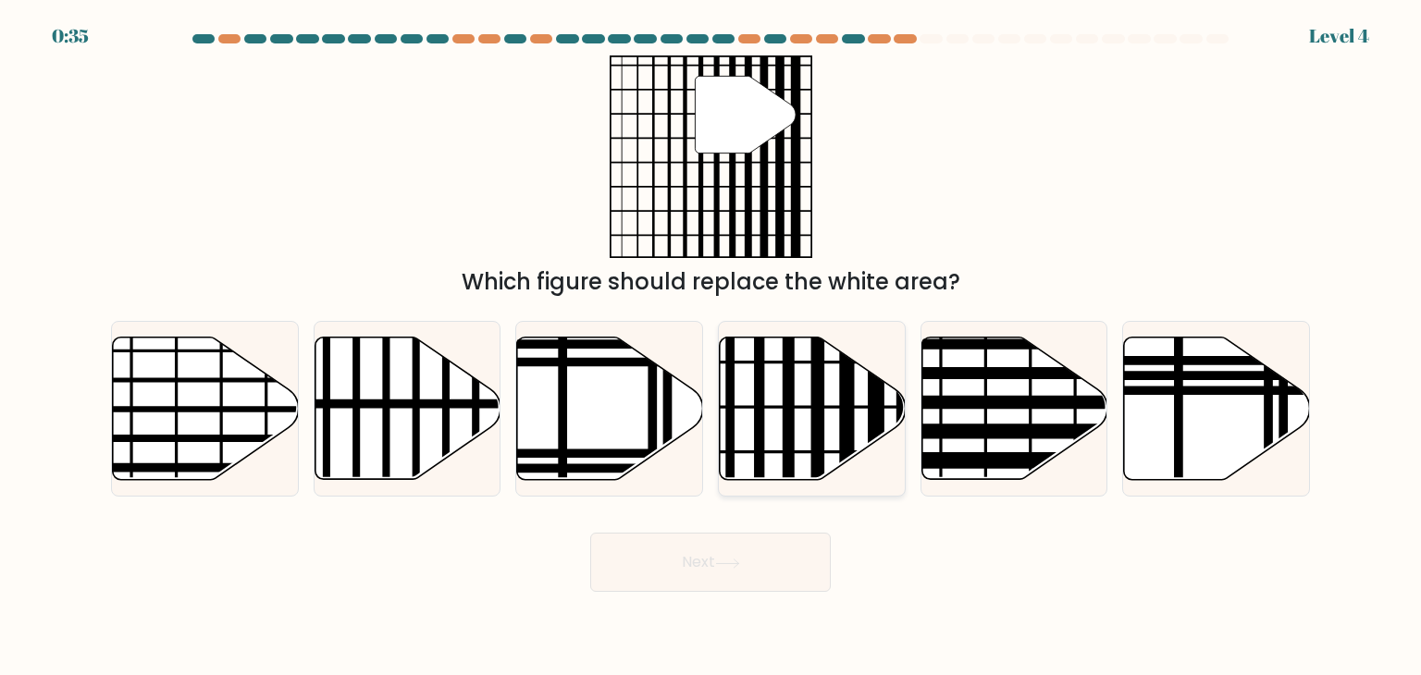
click at [818, 385] on line at bounding box center [818, 486] width 0 height 375
click at [711, 347] on input "d." at bounding box center [710, 342] width 1 height 9
radio input "true"
click at [699, 549] on button "Next" at bounding box center [710, 562] width 241 height 59
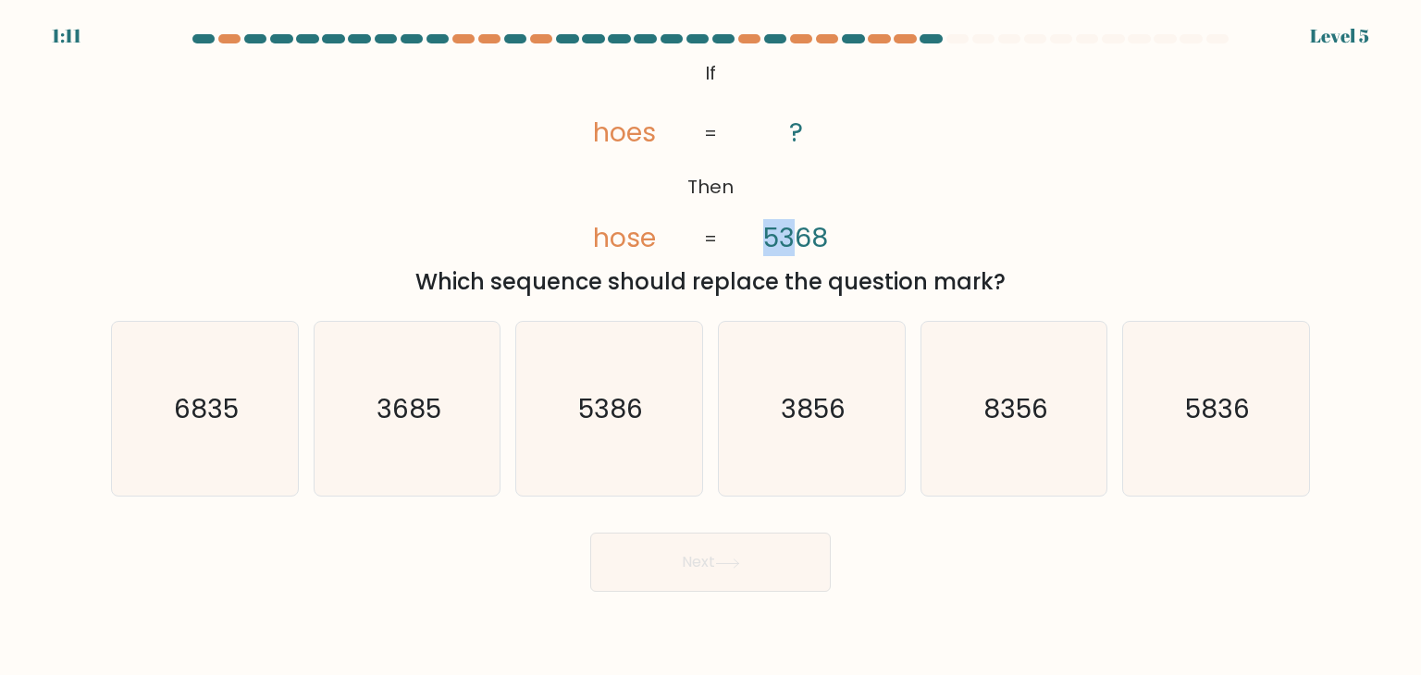
drag, startPoint x: 799, startPoint y: 234, endPoint x: 753, endPoint y: 238, distance: 46.4
click at [753, 238] on icon "@import url('https://fonts.googleapis.com/css?family=Abril+Fatface:400,100,100i…" at bounding box center [710, 157] width 329 height 203
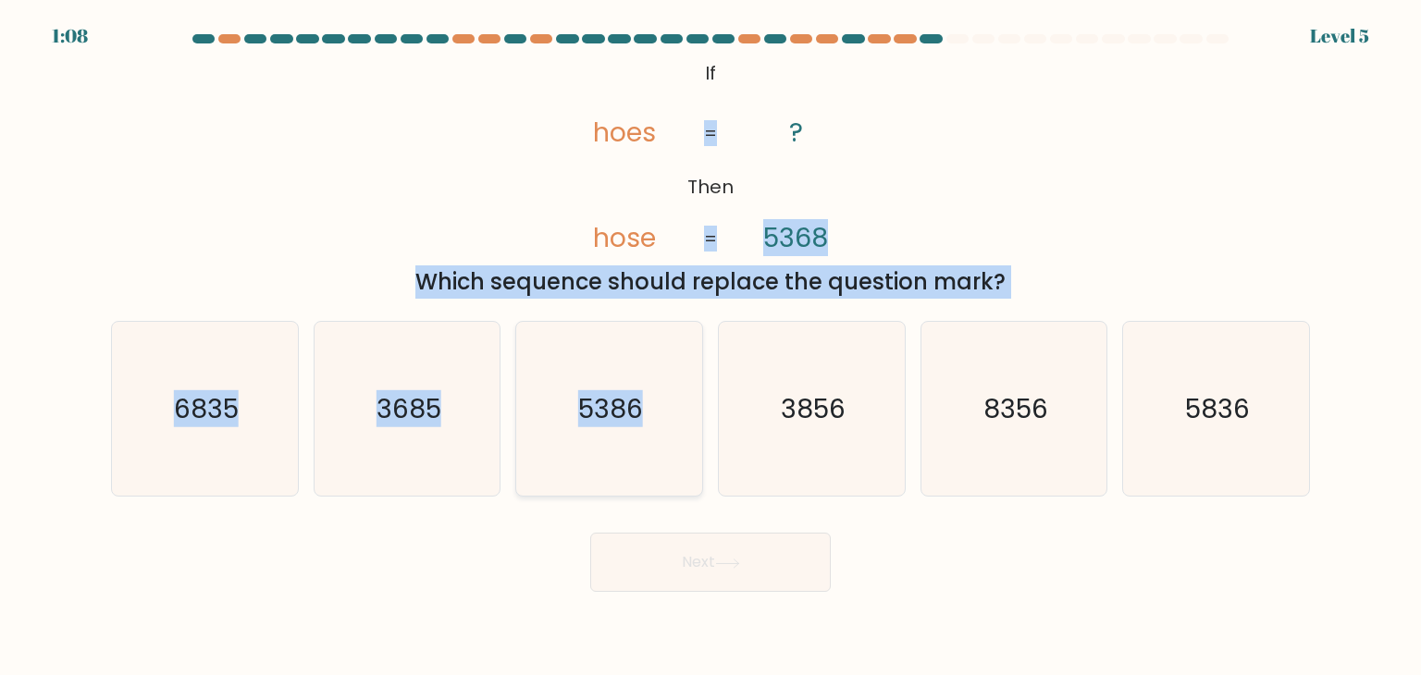
drag, startPoint x: 886, startPoint y: 157, endPoint x: 679, endPoint y: 436, distance: 347.1
click at [679, 436] on form "If ?" at bounding box center [710, 313] width 1421 height 558
click at [679, 436] on icon "5386" at bounding box center [609, 409] width 174 height 174
click at [710, 347] on input "c. 5386" at bounding box center [710, 342] width 1 height 9
radio input "true"
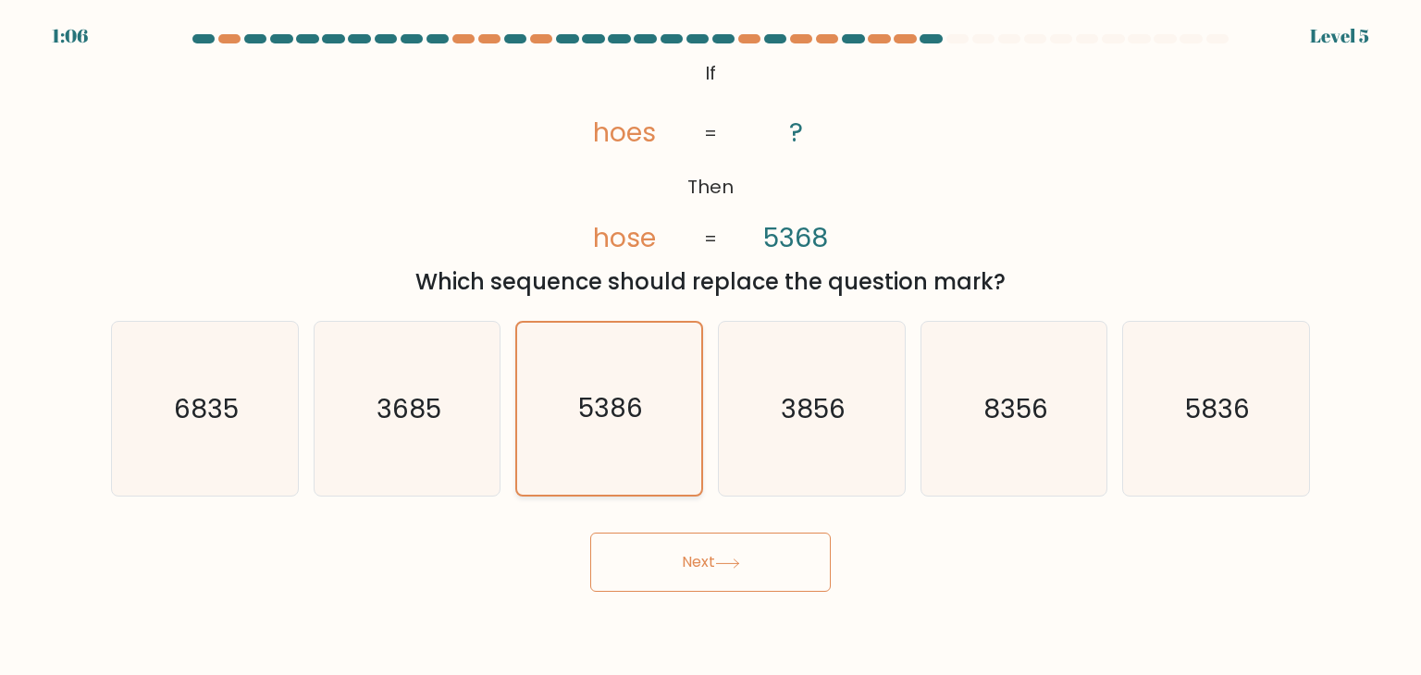
click at [648, 410] on icon "5386" at bounding box center [609, 409] width 172 height 172
click at [710, 347] on input "c. 5386" at bounding box center [710, 342] width 1 height 9
click at [688, 552] on button "Next" at bounding box center [710, 562] width 241 height 59
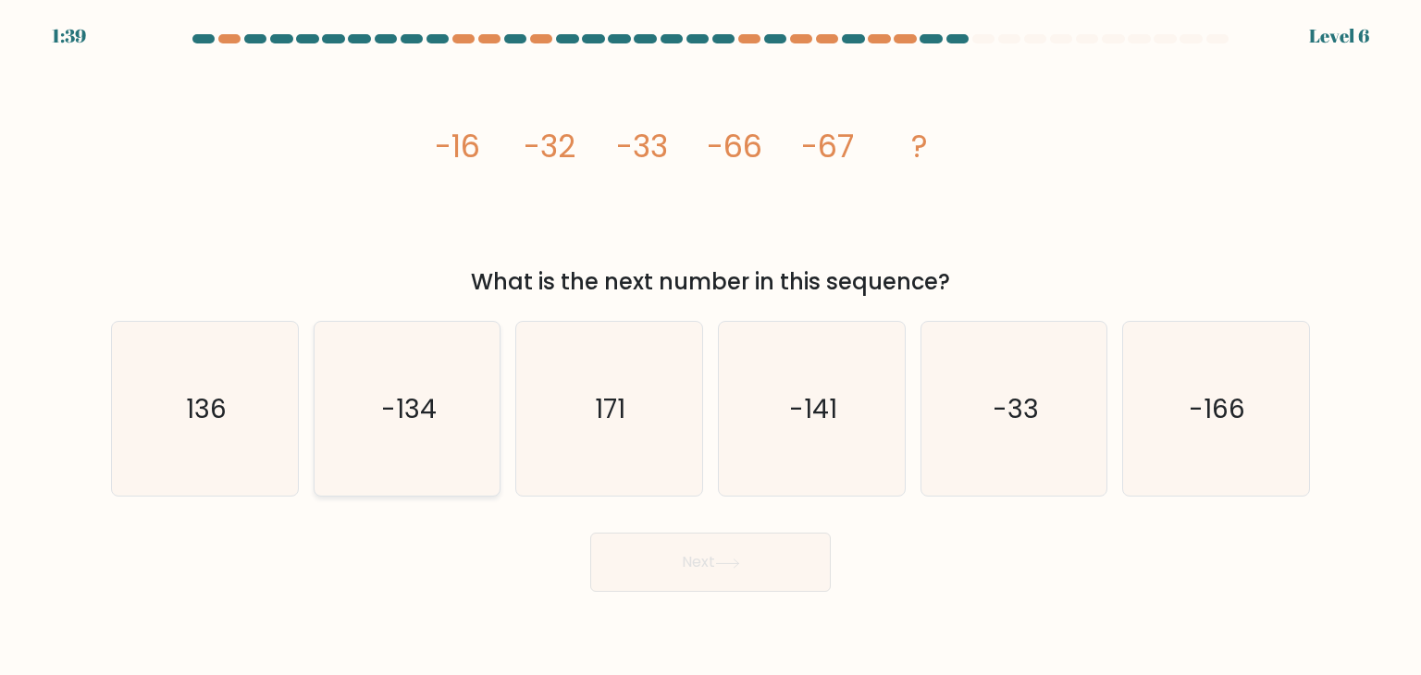
click at [456, 380] on icon "-134" at bounding box center [407, 409] width 174 height 174
click at [710, 347] on input "b. -134" at bounding box center [710, 342] width 1 height 9
radio input "true"
click at [731, 578] on button "Next" at bounding box center [710, 562] width 241 height 59
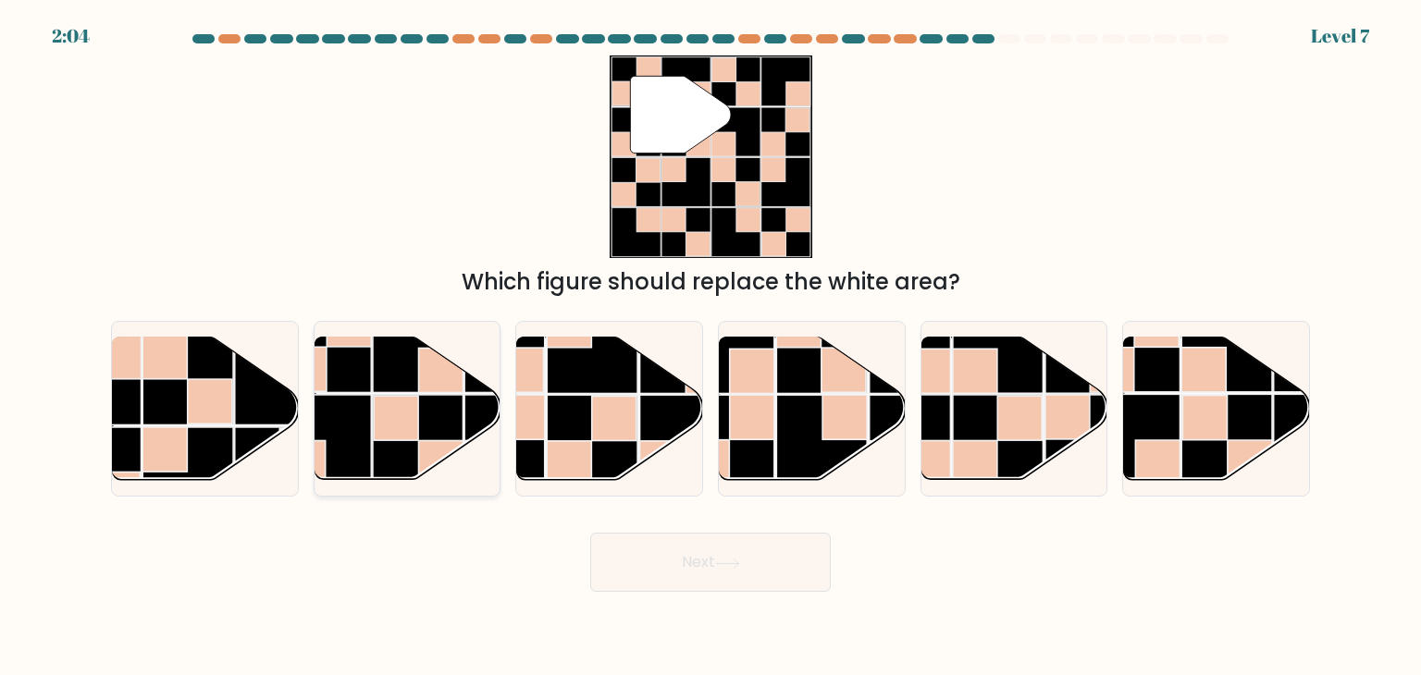
click at [405, 413] on rect at bounding box center [396, 418] width 44 height 44
click at [710, 347] on input "b." at bounding box center [710, 342] width 1 height 9
radio input "true"
click at [673, 583] on button "Next" at bounding box center [710, 562] width 241 height 59
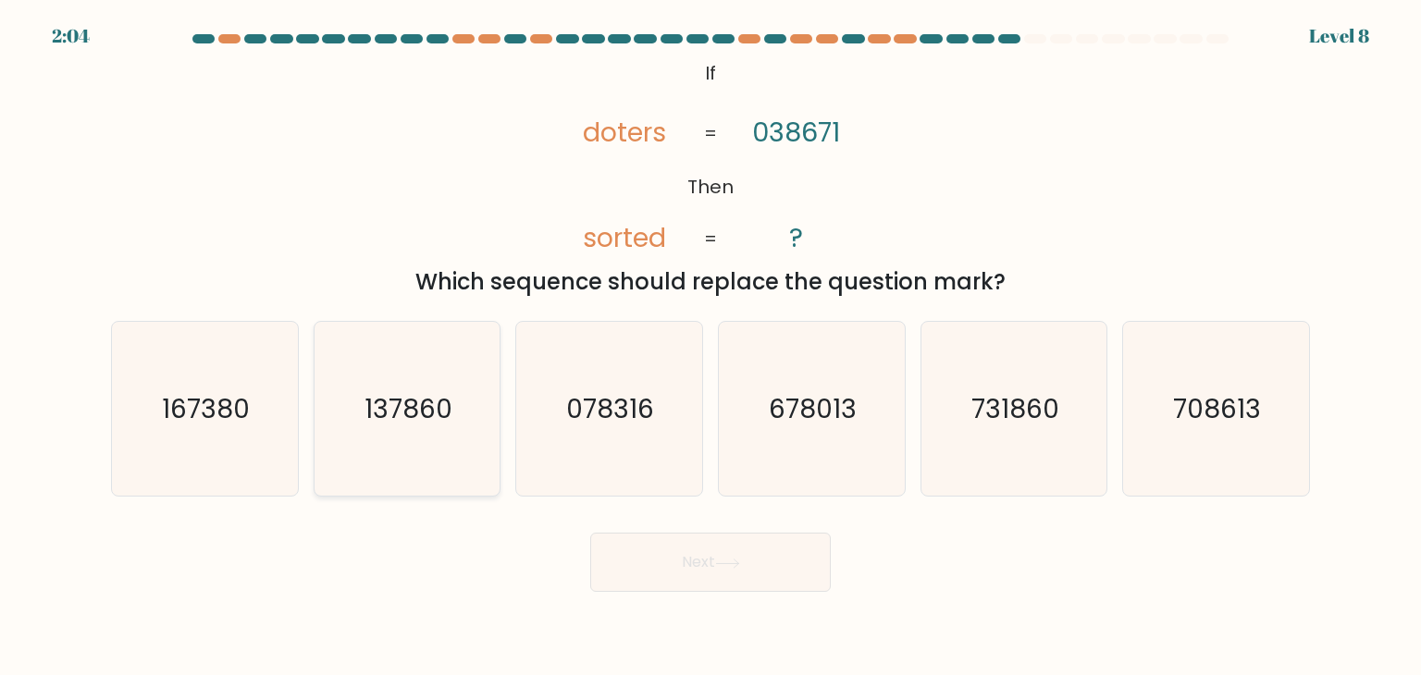
click at [364, 448] on icon "137860" at bounding box center [407, 409] width 174 height 174
click at [710, 347] on input "b. 137860" at bounding box center [710, 342] width 1 height 9
radio input "true"
click at [711, 595] on body "2:03 Level 8 If" at bounding box center [710, 337] width 1421 height 675
click at [724, 564] on icon at bounding box center [727, 564] width 25 height 10
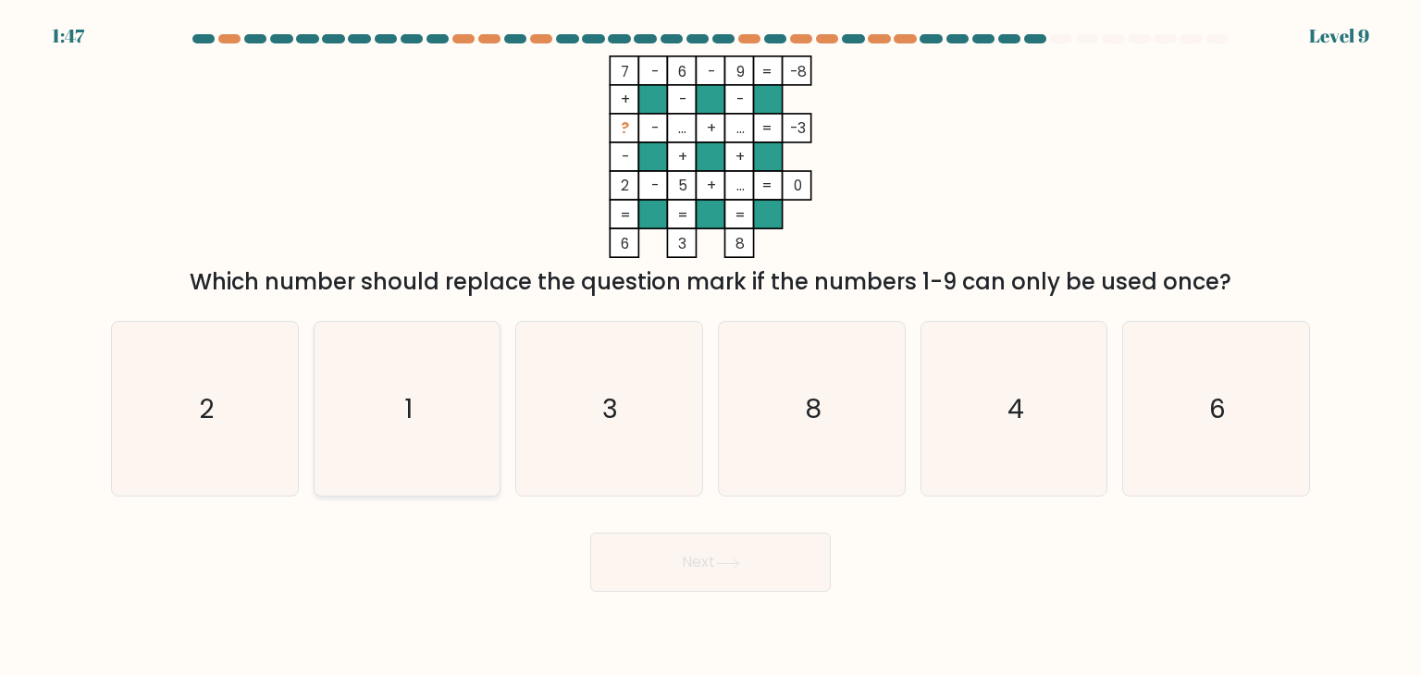
click at [381, 377] on icon "1" at bounding box center [407, 409] width 174 height 174
click at [710, 347] on input "b. 1" at bounding box center [710, 342] width 1 height 9
radio input "true"
click at [731, 549] on button "Next" at bounding box center [710, 562] width 241 height 59
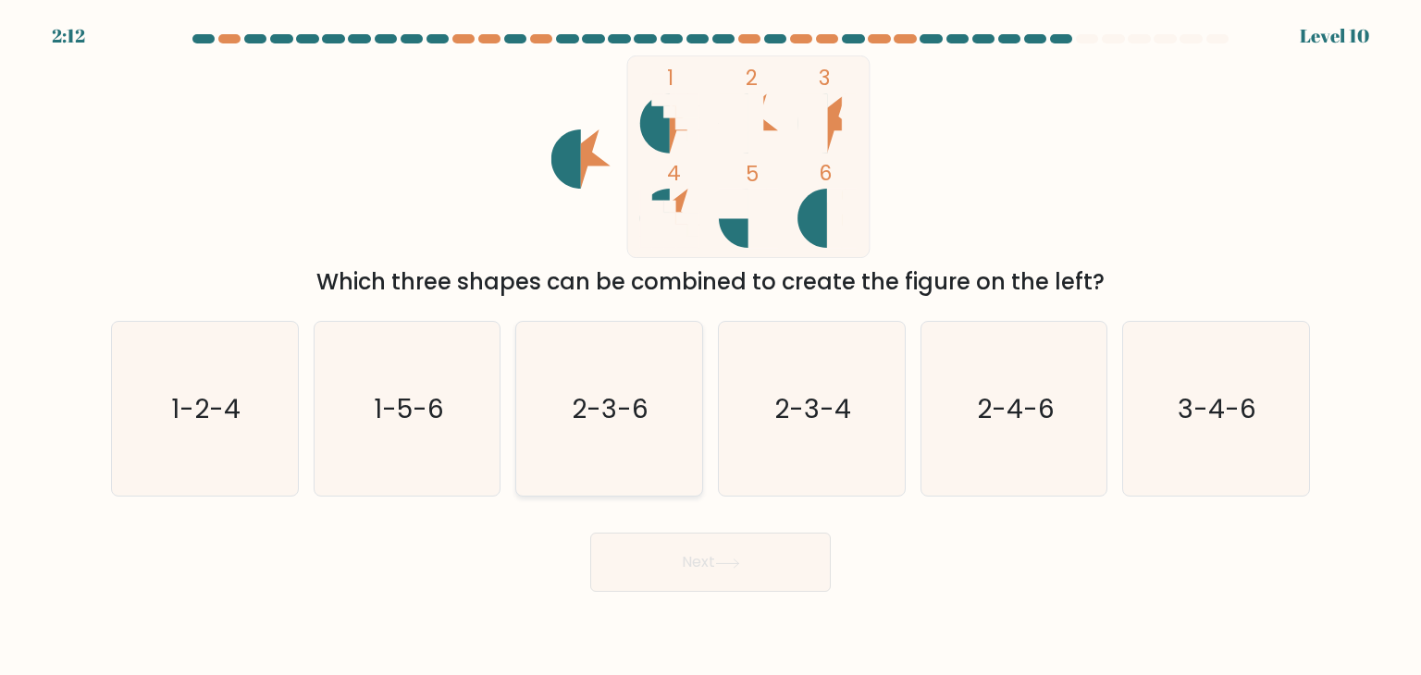
click at [644, 459] on icon "2-3-6" at bounding box center [609, 409] width 174 height 174
click at [710, 347] on input "c. 2-3-6" at bounding box center [710, 342] width 1 height 9
radio input "true"
click at [703, 527] on div "Next" at bounding box center [710, 555] width 1221 height 73
click at [707, 549] on button "Next" at bounding box center [710, 562] width 241 height 59
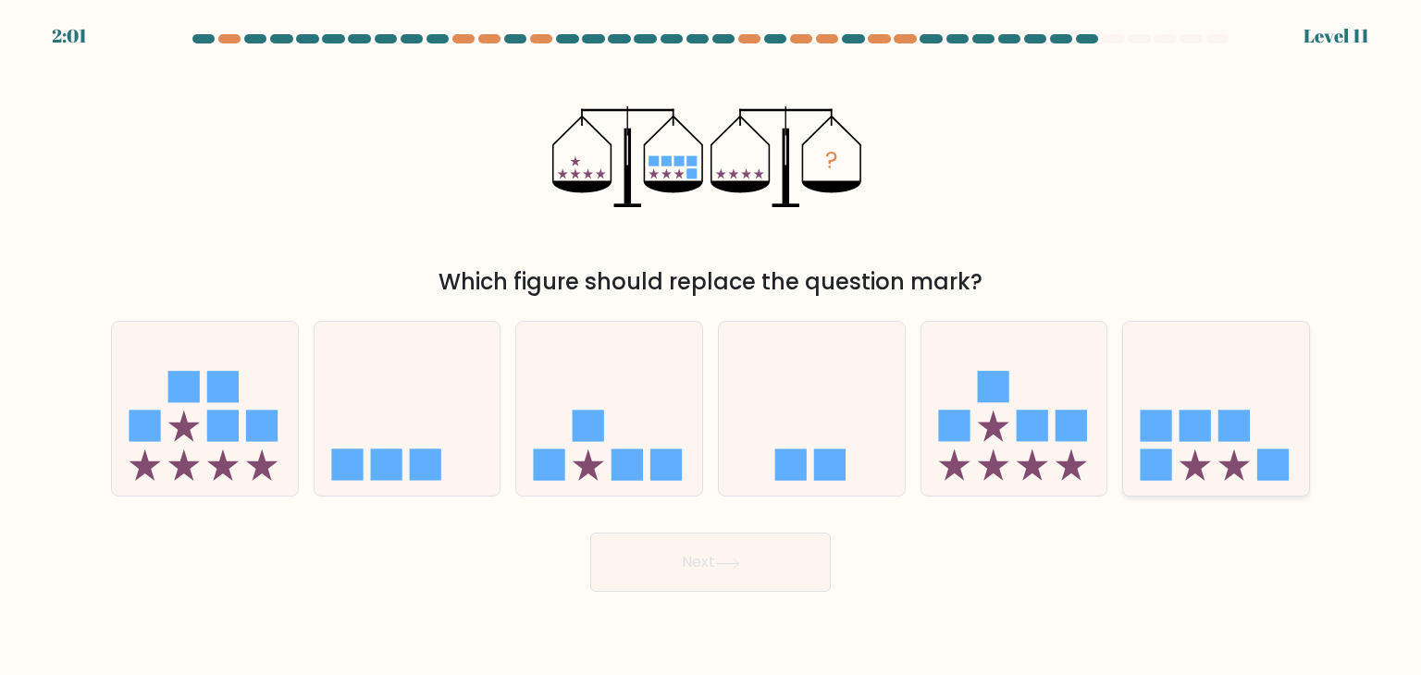
click at [1228, 351] on icon at bounding box center [1216, 409] width 186 height 154
click at [711, 347] on input "f." at bounding box center [710, 342] width 1 height 9
radio input "true"
click at [755, 540] on button "Next" at bounding box center [710, 562] width 241 height 59
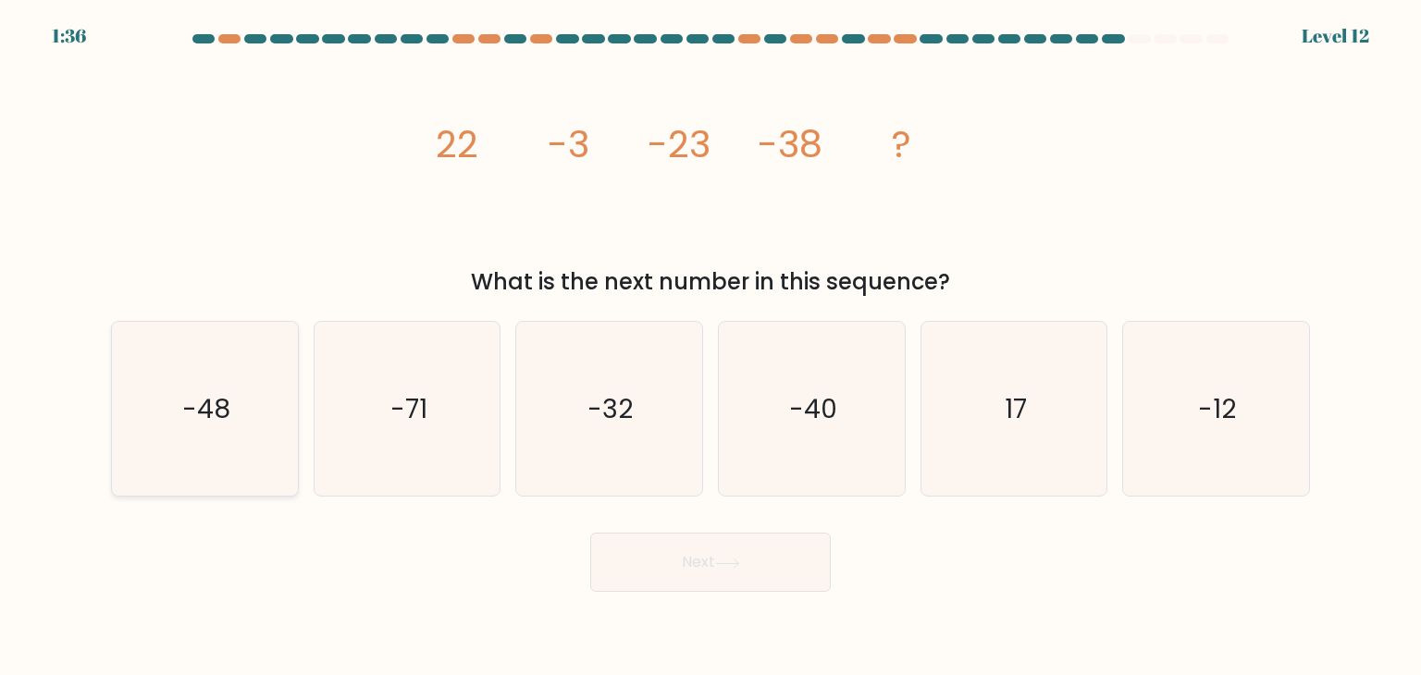
click at [198, 417] on text "-48" at bounding box center [206, 408] width 48 height 37
click at [710, 347] on input "a. -48" at bounding box center [710, 342] width 1 height 9
radio input "true"
click at [748, 589] on button "Next" at bounding box center [710, 562] width 241 height 59
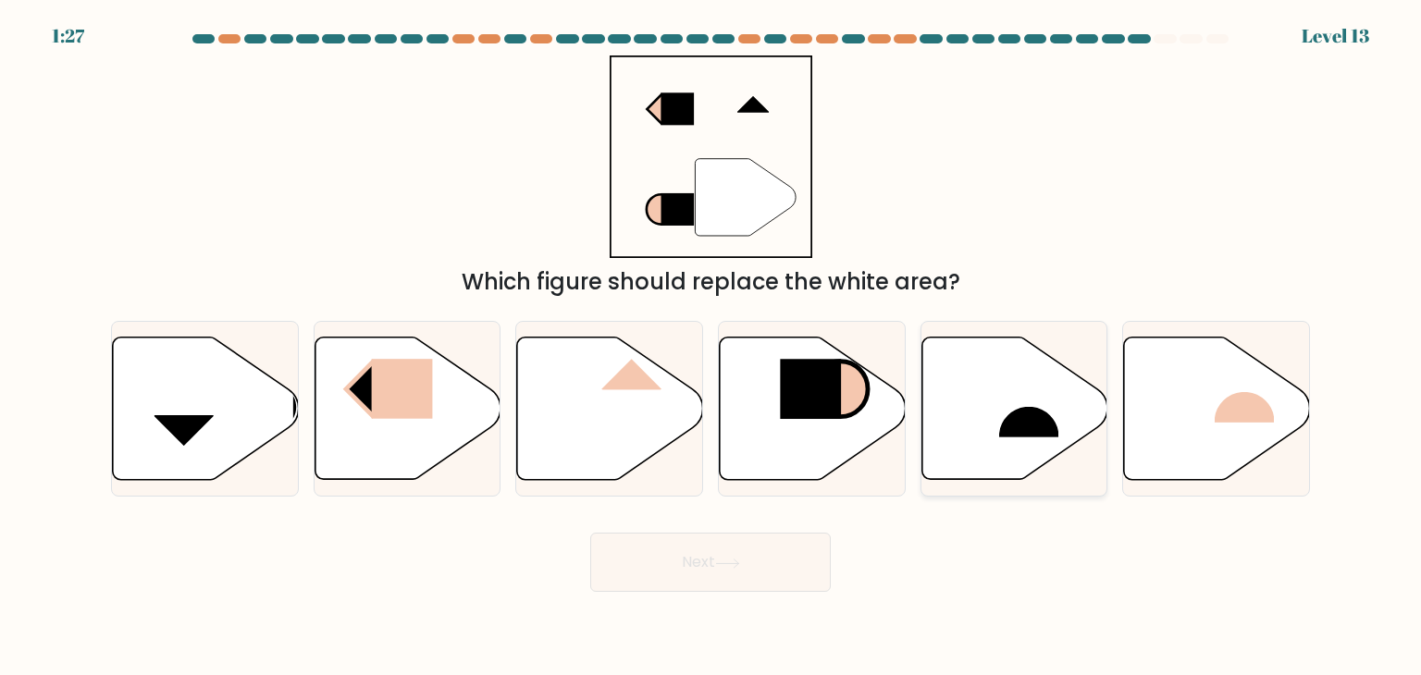
click at [984, 383] on icon at bounding box center [1014, 409] width 186 height 142
click at [711, 347] on input "e." at bounding box center [710, 342] width 1 height 9
radio input "true"
click at [662, 558] on button "Next" at bounding box center [710, 562] width 241 height 59
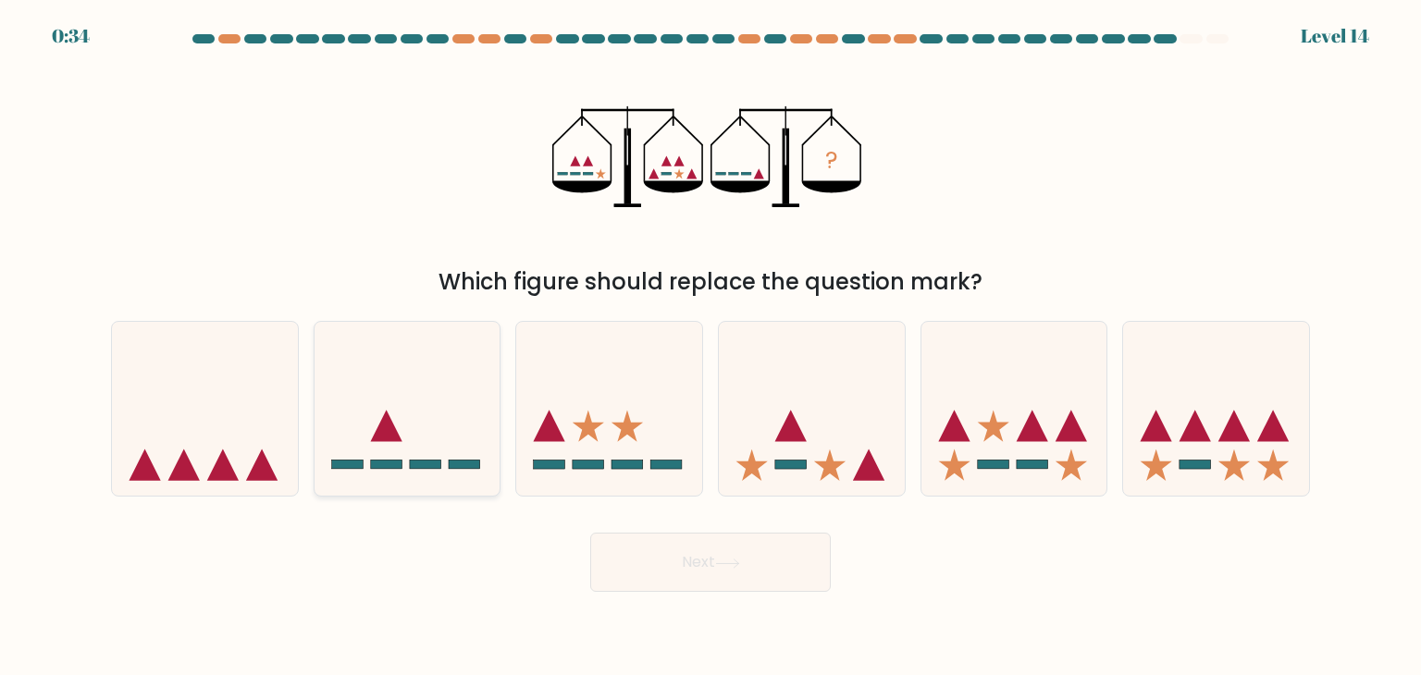
click at [366, 431] on icon at bounding box center [408, 409] width 186 height 154
click at [710, 347] on input "b." at bounding box center [710, 342] width 1 height 9
radio input "true"
click at [663, 558] on button "Next" at bounding box center [710, 562] width 241 height 59
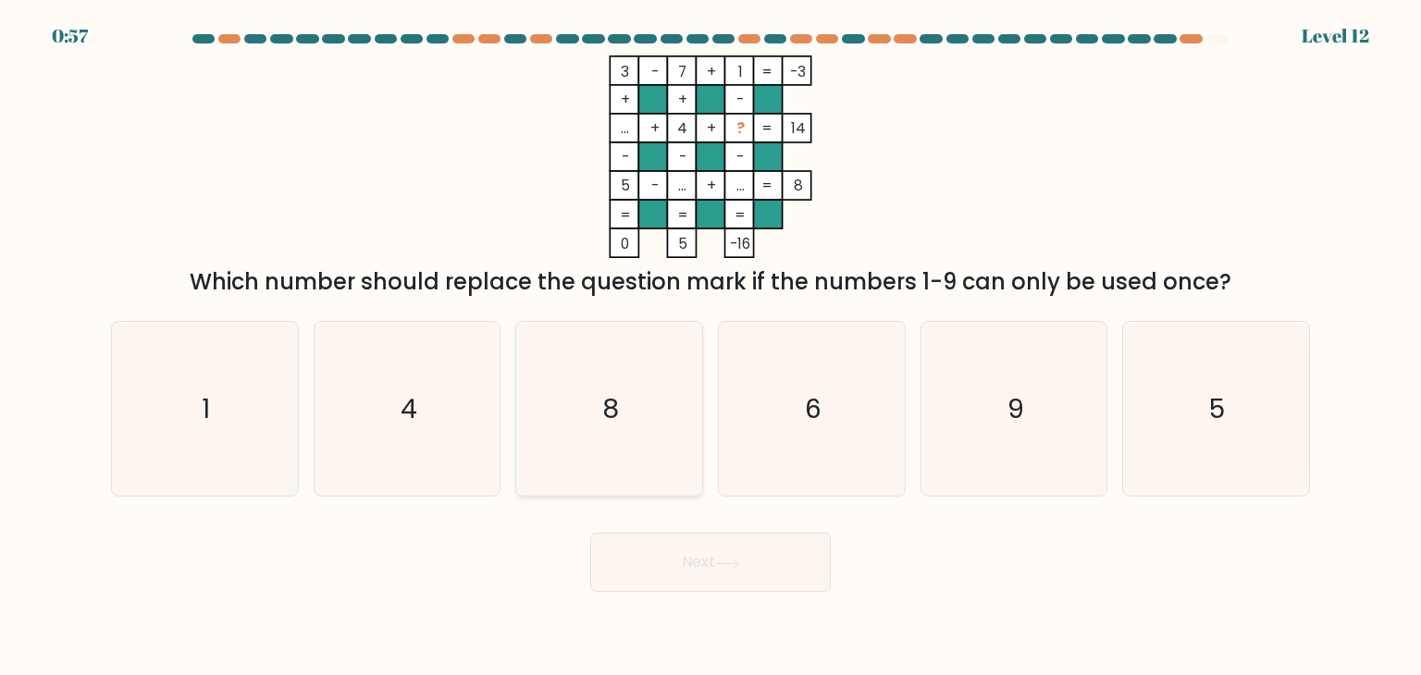
click at [655, 452] on icon "8" at bounding box center [609, 409] width 174 height 174
click at [710, 347] on input "c. 8" at bounding box center [710, 342] width 1 height 9
radio input "true"
click at [691, 562] on button "Next" at bounding box center [710, 562] width 241 height 59
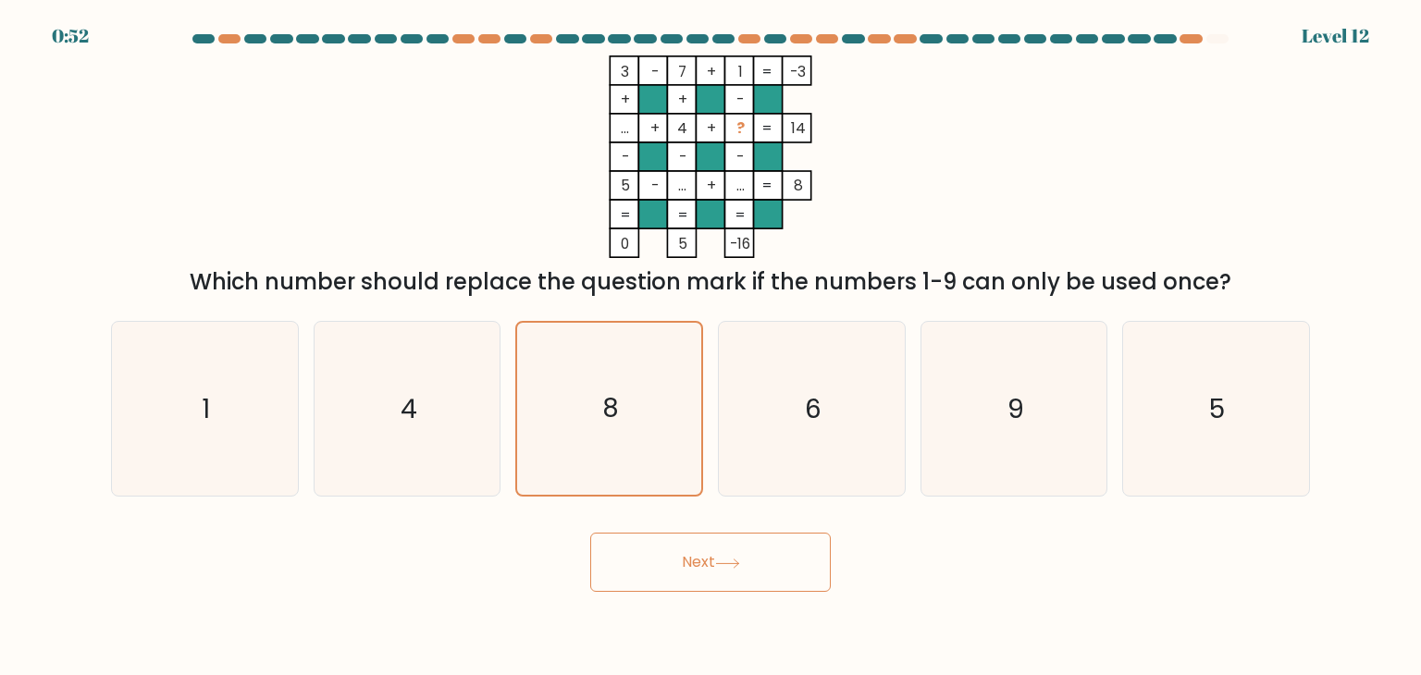
click at [728, 571] on button "Next" at bounding box center [710, 562] width 241 height 59
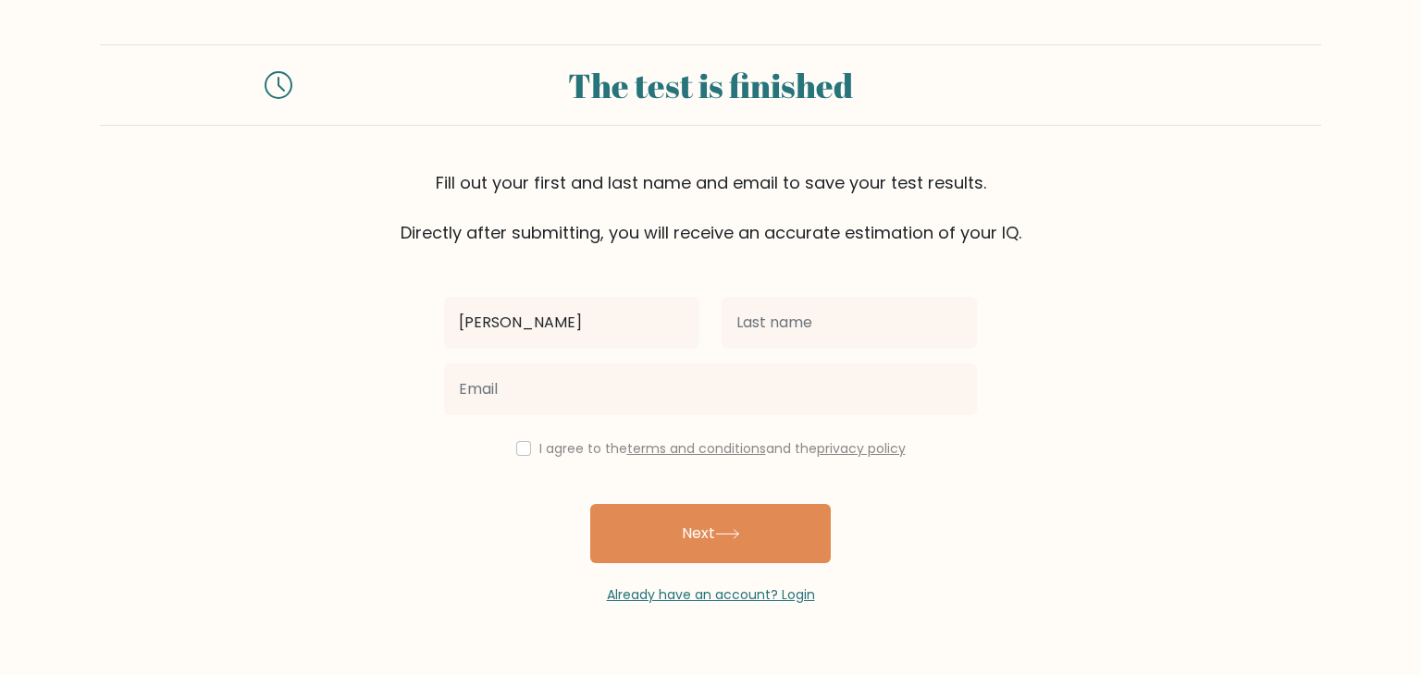
type input "[PERSON_NAME]"
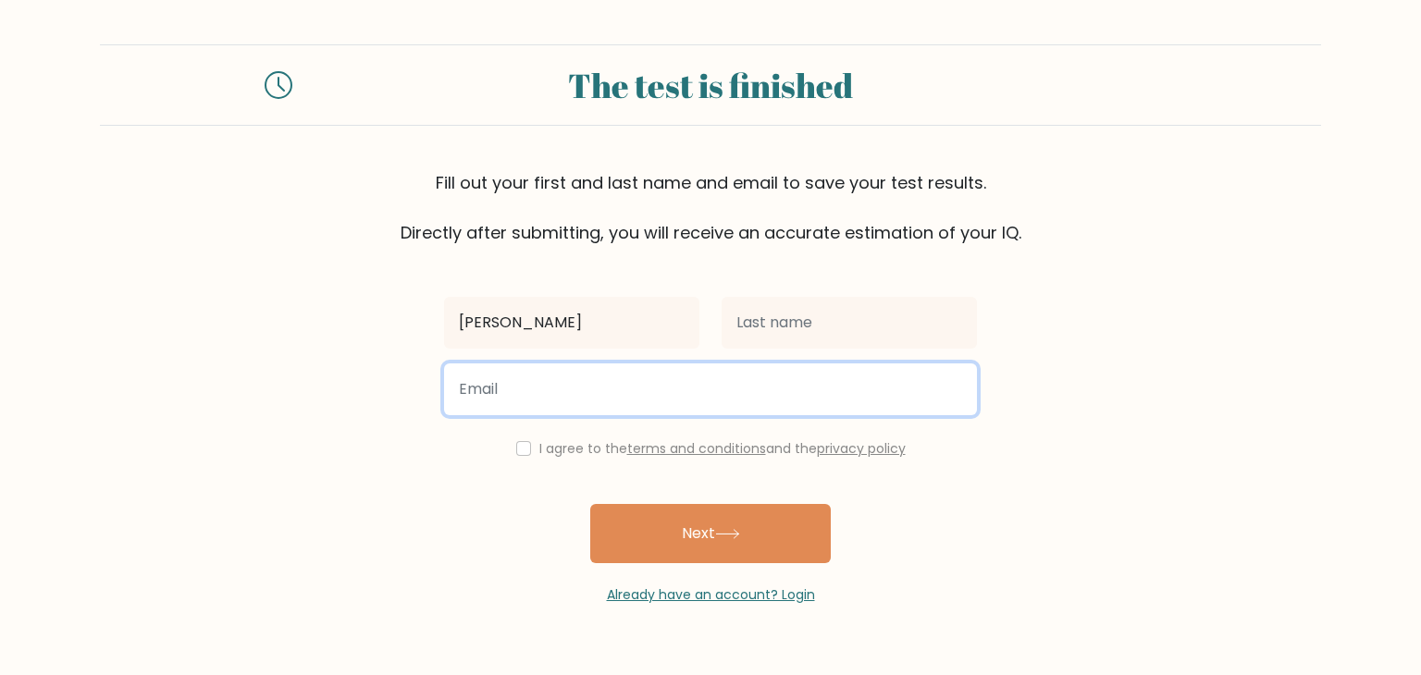
click at [563, 392] on input "email" at bounding box center [710, 390] width 533 height 52
type input "[EMAIL_ADDRESS][DOMAIN_NAME]"
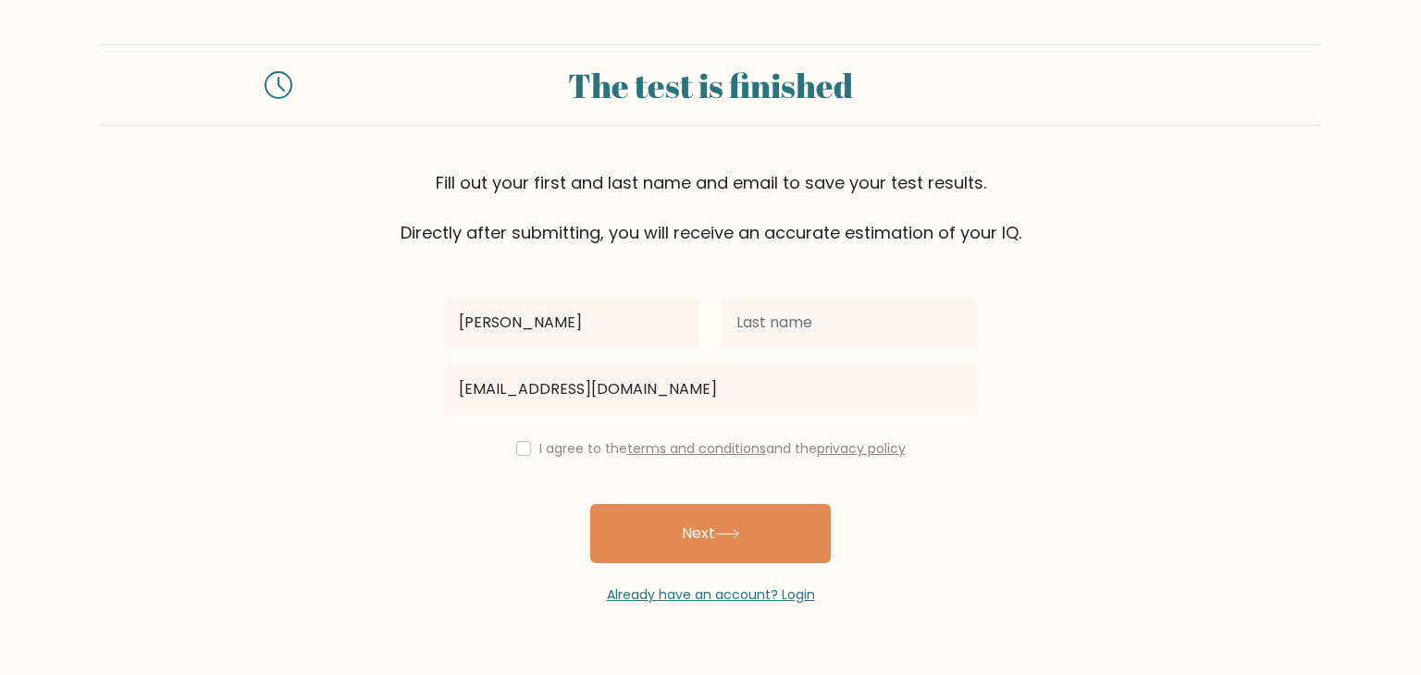
drag, startPoint x: 500, startPoint y: 438, endPoint x: 524, endPoint y: 455, distance: 29.8
click at [503, 439] on div "I agree to the terms and conditions and the privacy policy" at bounding box center [710, 449] width 555 height 22
click at [527, 456] on div "I agree to the terms and conditions and the privacy policy" at bounding box center [710, 449] width 555 height 22
click at [520, 450] on input "checkbox" at bounding box center [523, 448] width 15 height 15
checkbox input "true"
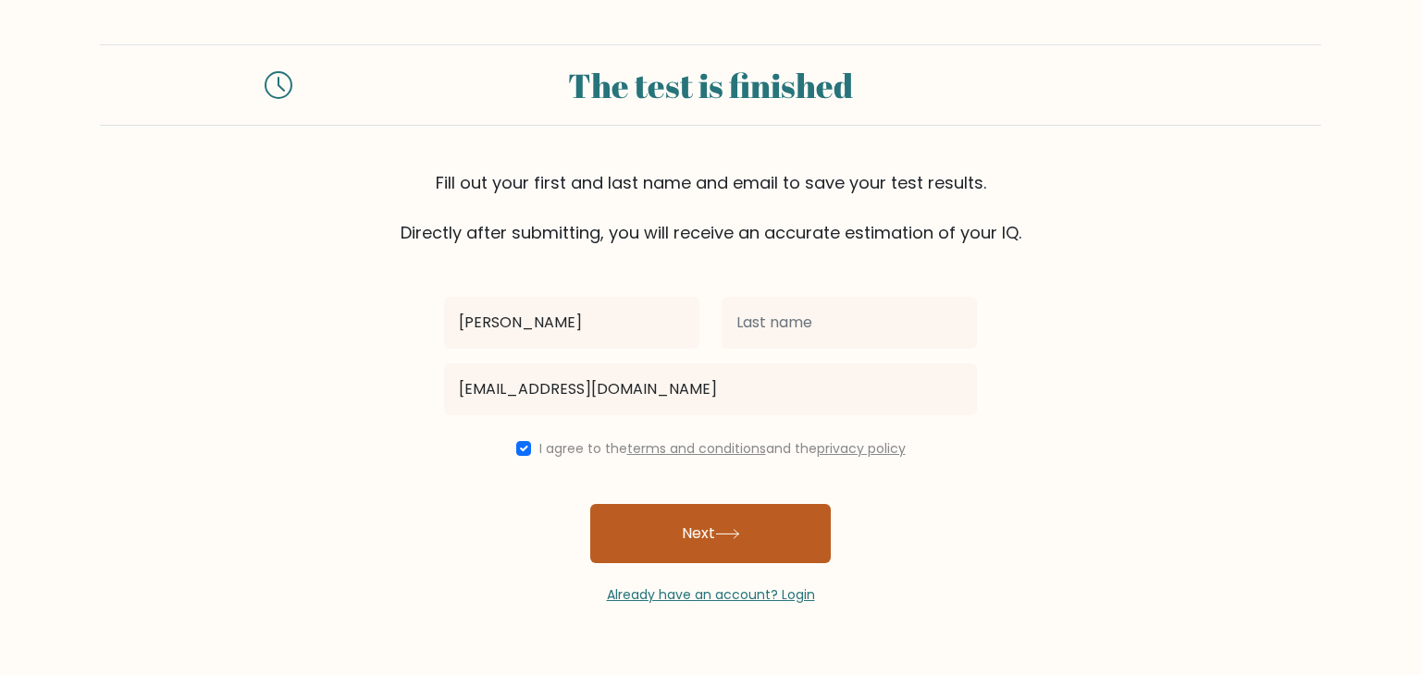
click at [710, 543] on button "Next" at bounding box center [710, 533] width 241 height 59
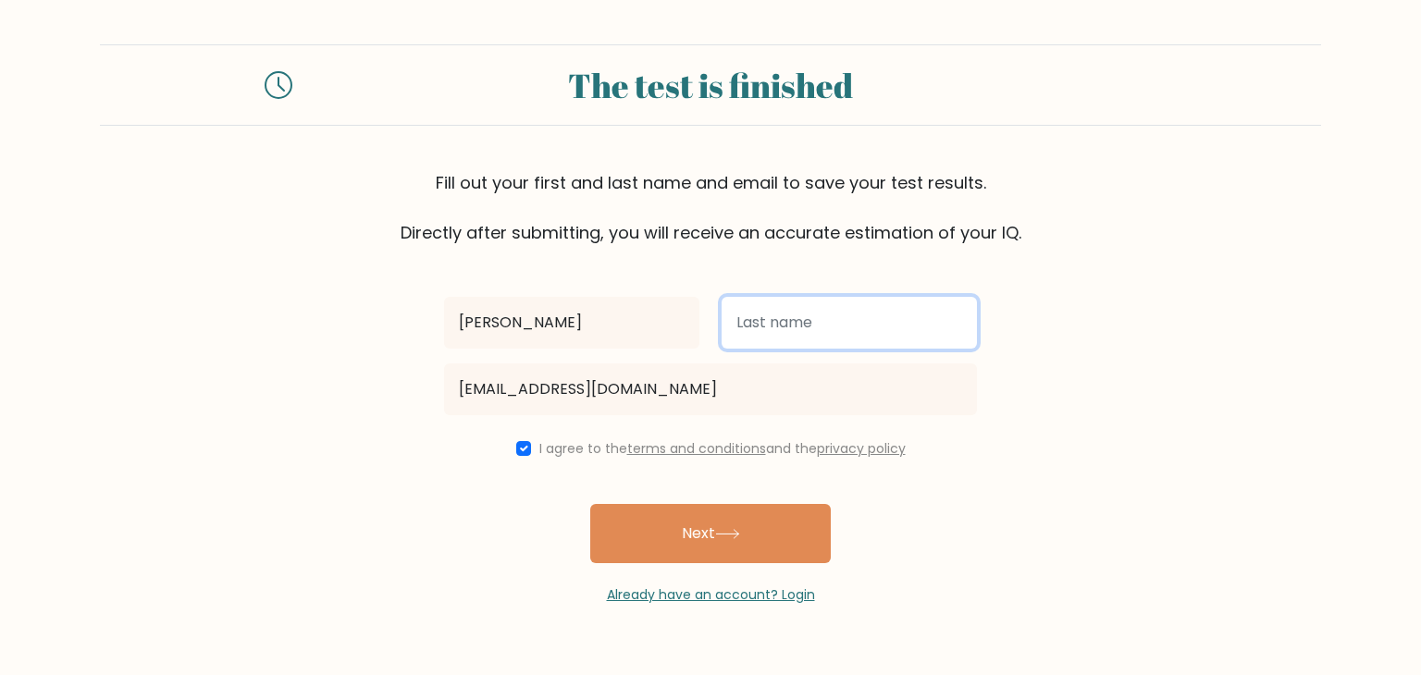
click at [784, 305] on input "text" at bounding box center [849, 323] width 255 height 52
type input "[PERSON_NAME]"
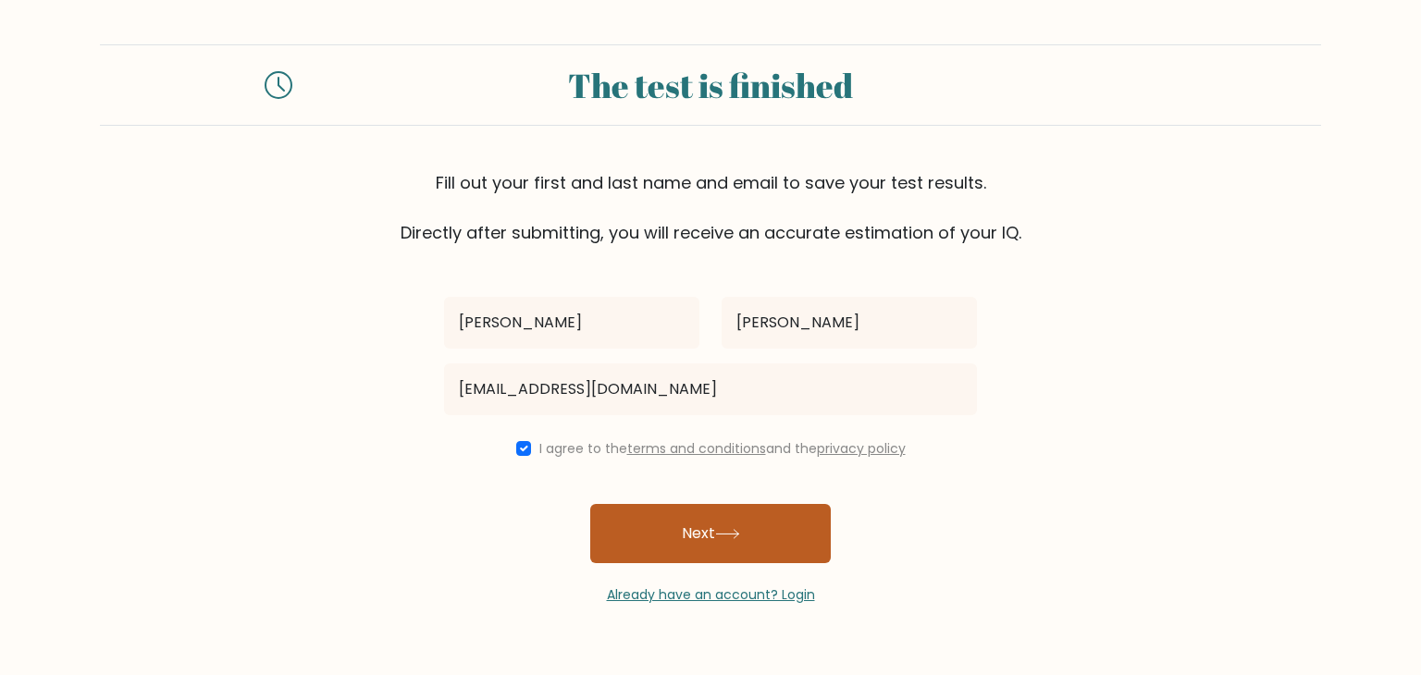
click at [692, 542] on button "Next" at bounding box center [710, 533] width 241 height 59
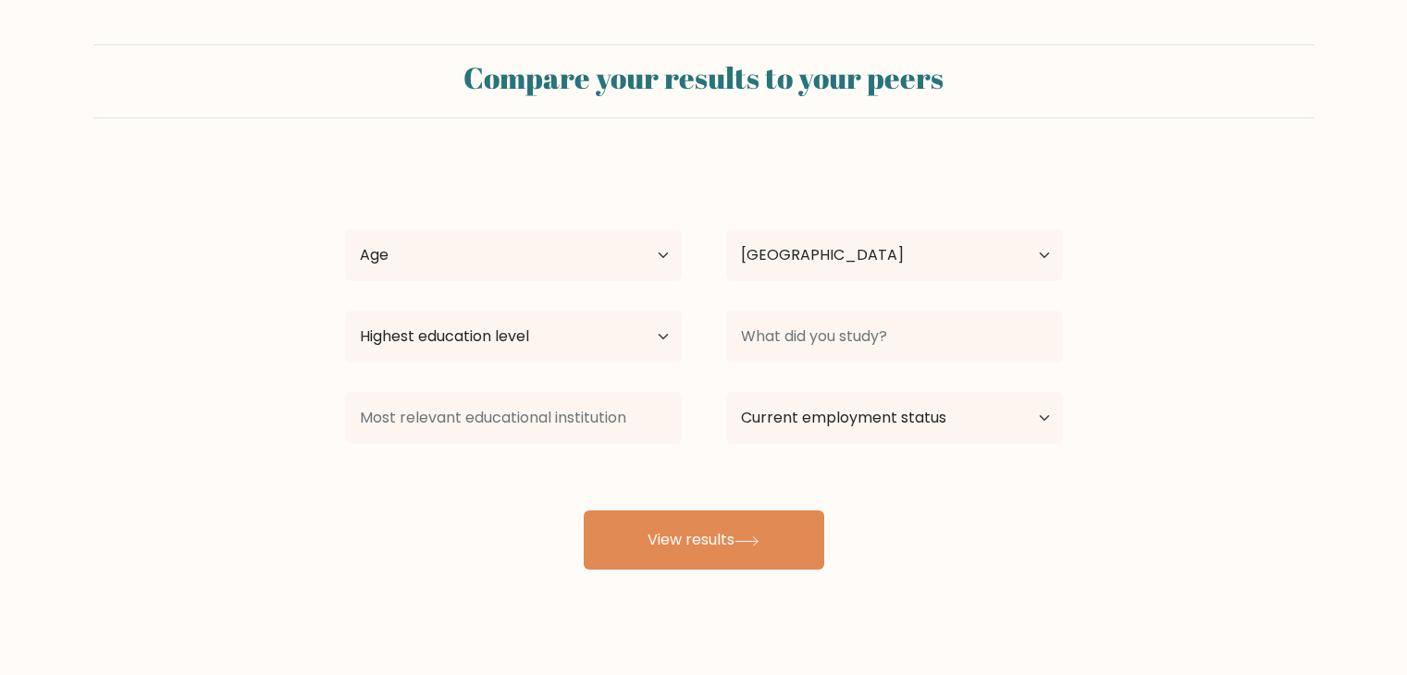
select select "KE"
click at [583, 332] on select "Highest education level No schooling Primary Lower Secondary Upper Secondary Oc…" at bounding box center [513, 337] width 337 height 52
select select "bachelors_degree"
click at [345, 311] on select "Highest education level No schooling Primary Lower Secondary Upper Secondary Oc…" at bounding box center [513, 337] width 337 height 52
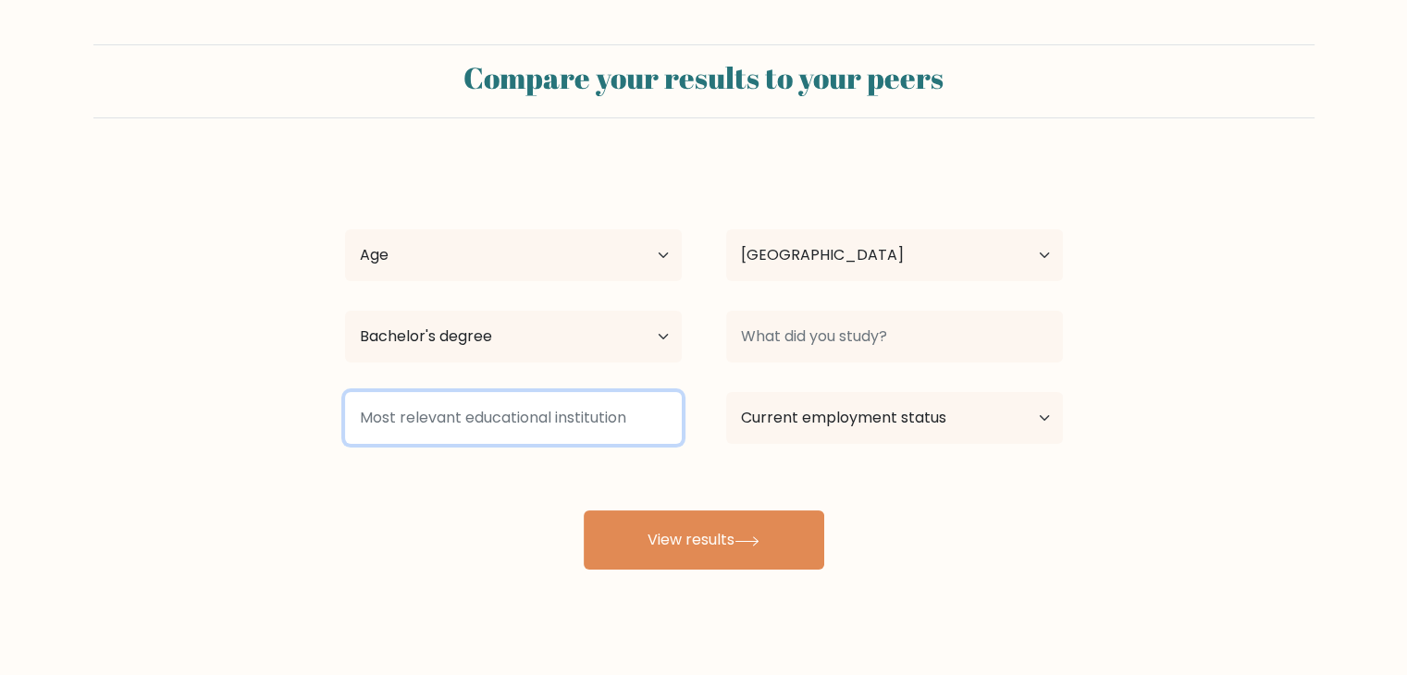
click at [545, 405] on input at bounding box center [513, 418] width 337 height 52
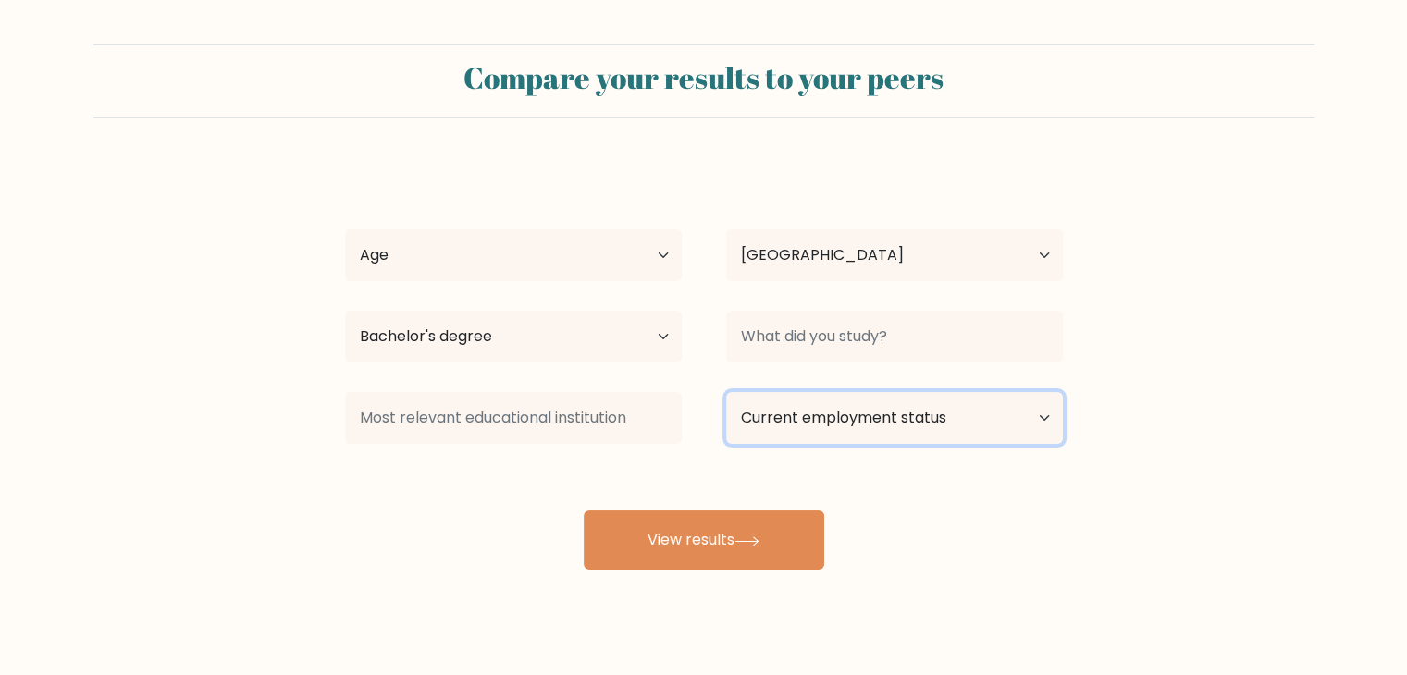
click at [831, 426] on select "Current employment status Employed Student Retired Other / prefer not to answer" at bounding box center [894, 418] width 337 height 52
select select "student"
click at [726, 392] on select "Current employment status Employed Student Retired Other / prefer not to answer" at bounding box center [894, 418] width 337 height 52
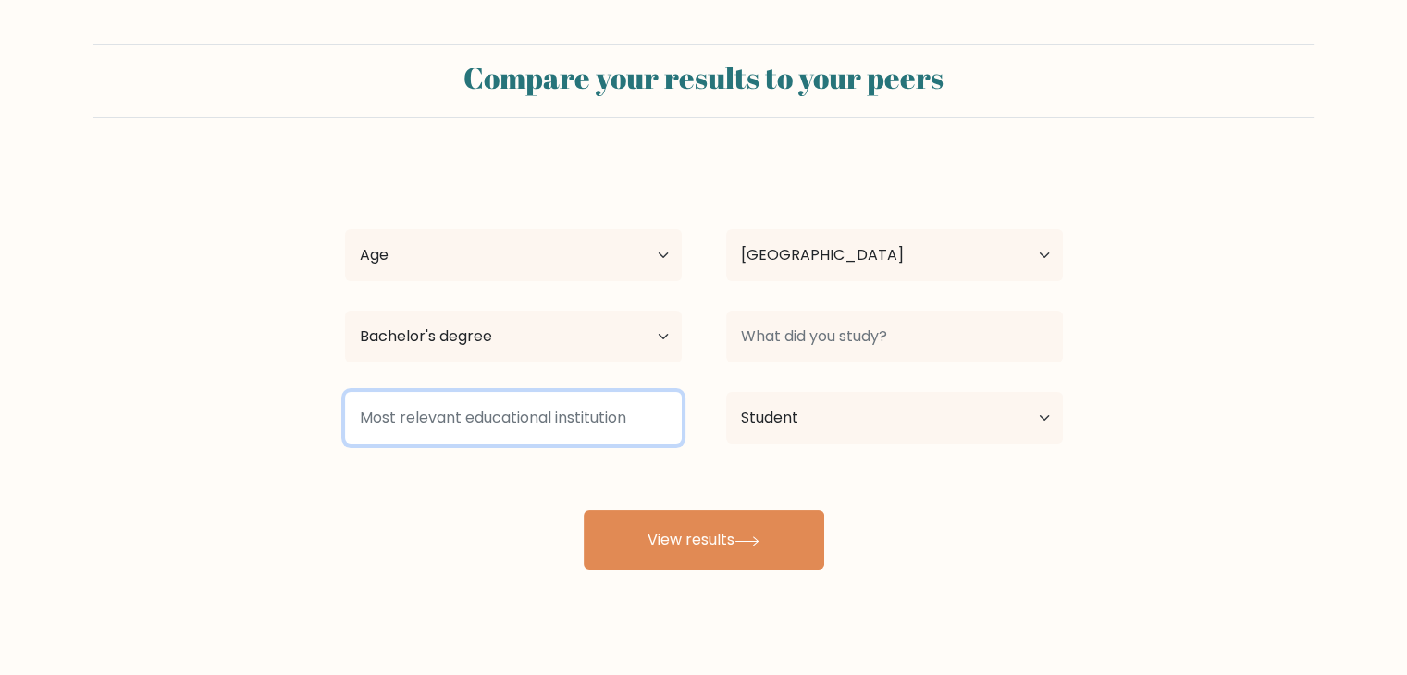
click at [599, 414] on input at bounding box center [513, 418] width 337 height 52
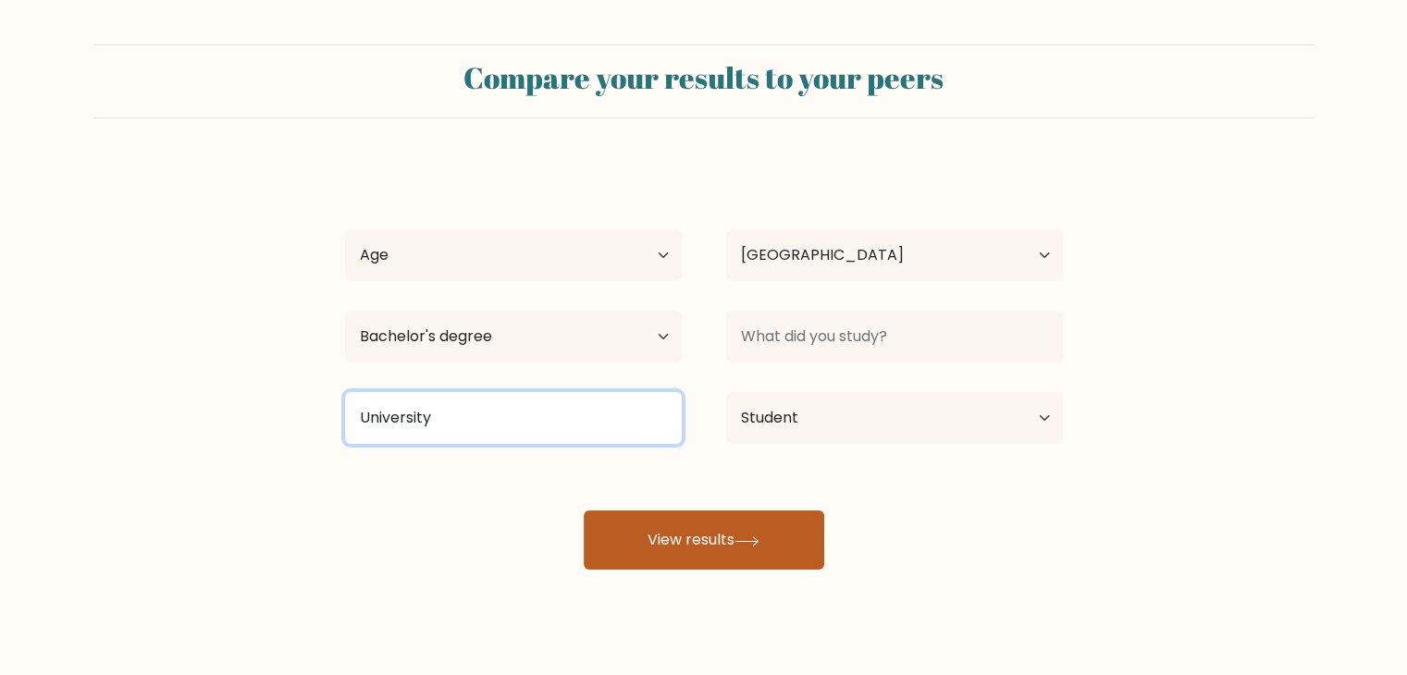
type input "University"
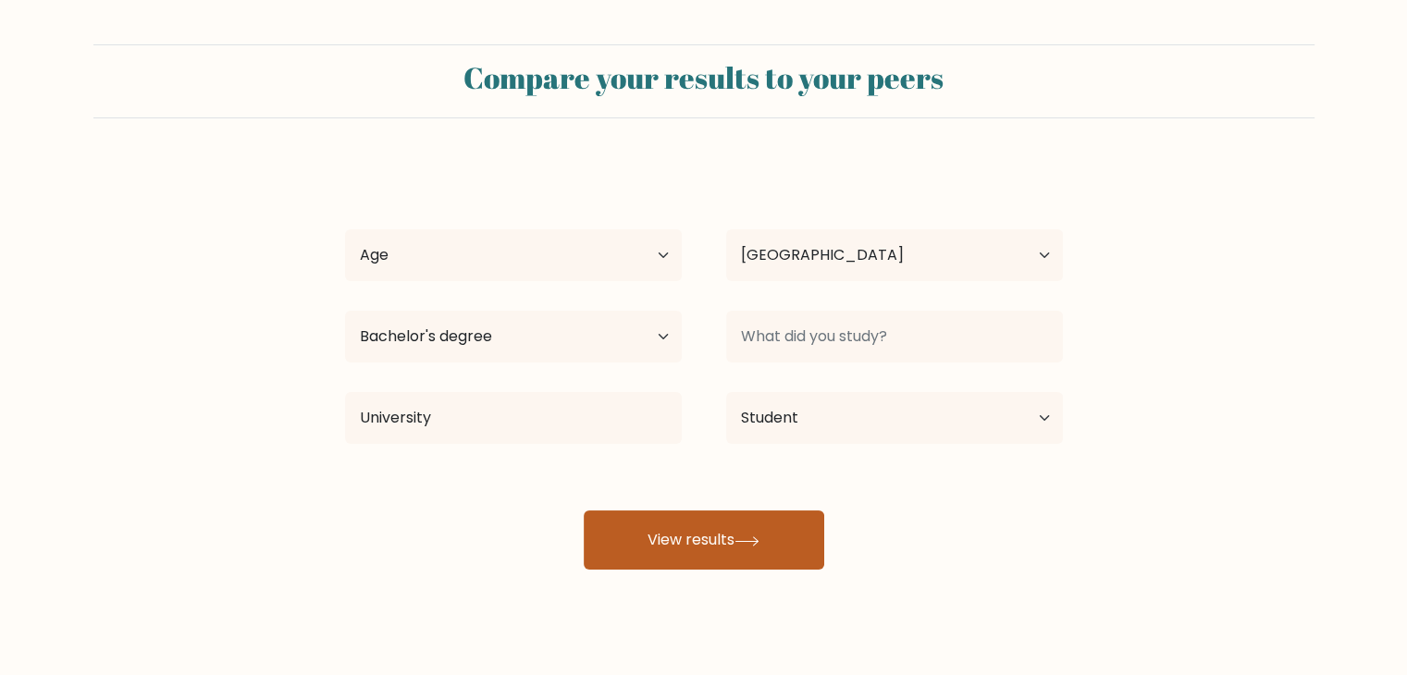
click at [677, 564] on button "View results" at bounding box center [704, 540] width 241 height 59
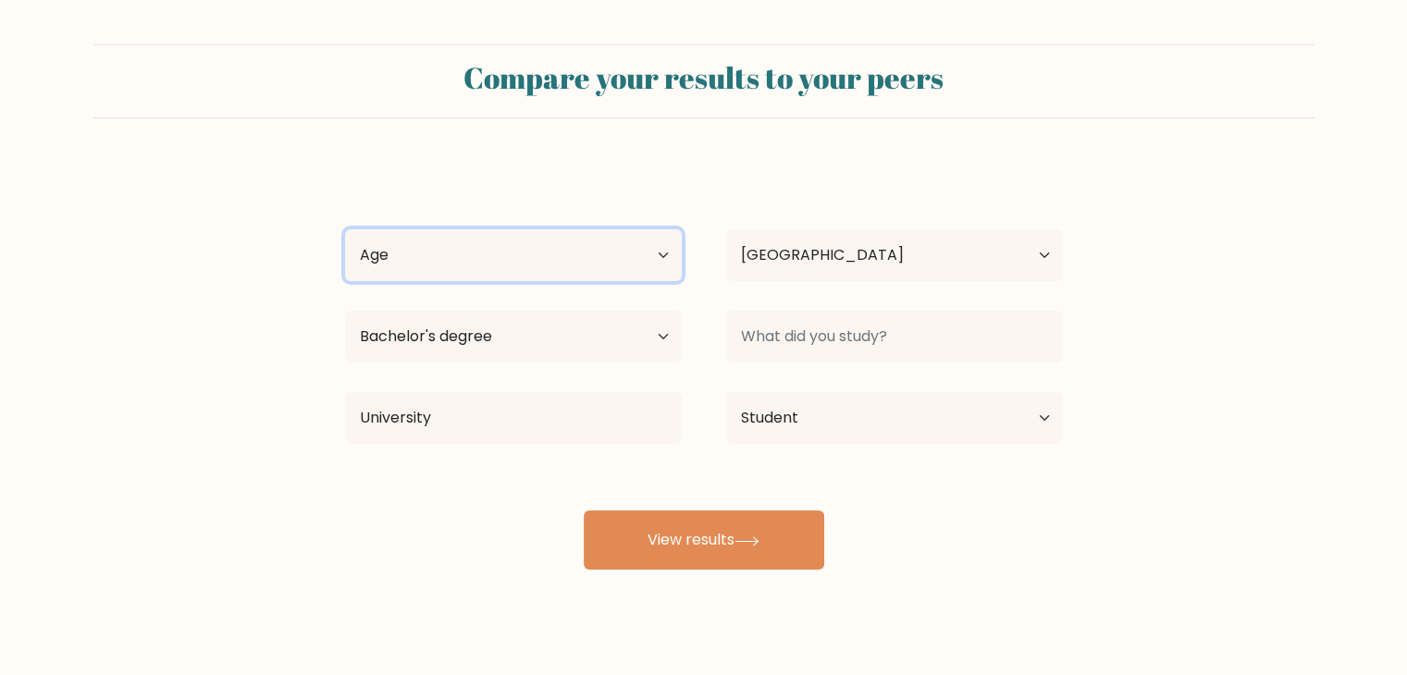
click at [606, 248] on select "Age Under 18 years old 18-24 years old 25-34 years old 35-44 years old 45-54 ye…" at bounding box center [513, 255] width 337 height 52
select select "18_24"
click at [345, 229] on select "Age Under 18 years old 18-24 years old 25-34 years old 35-44 years old 45-54 ye…" at bounding box center [513, 255] width 337 height 52
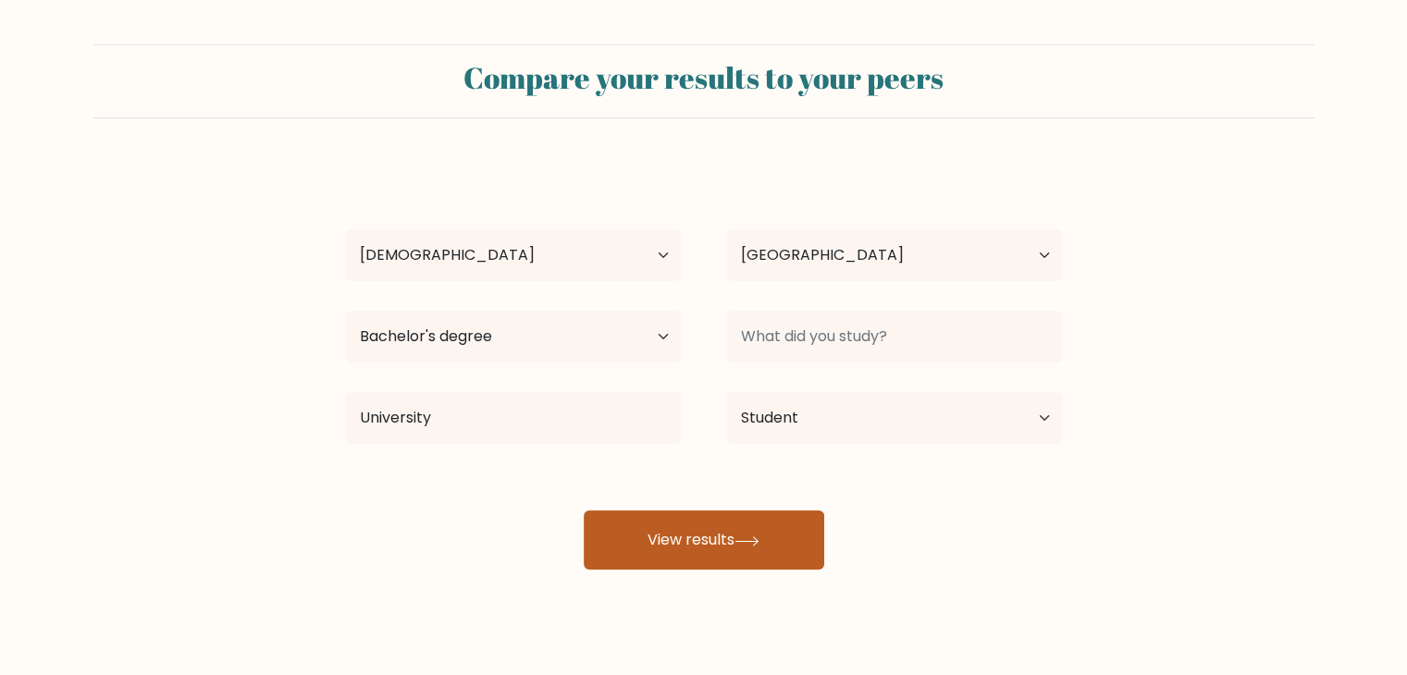
click at [618, 537] on button "View results" at bounding box center [704, 540] width 241 height 59
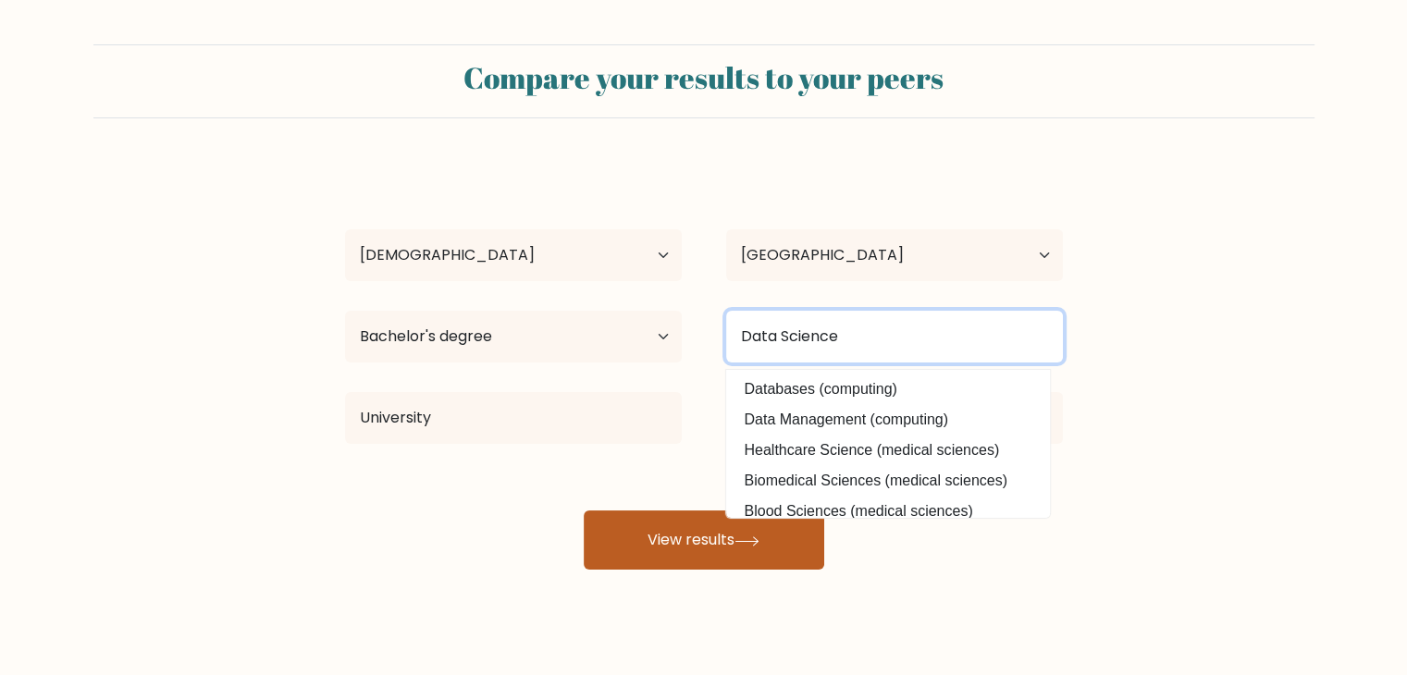
type input "Data Science"
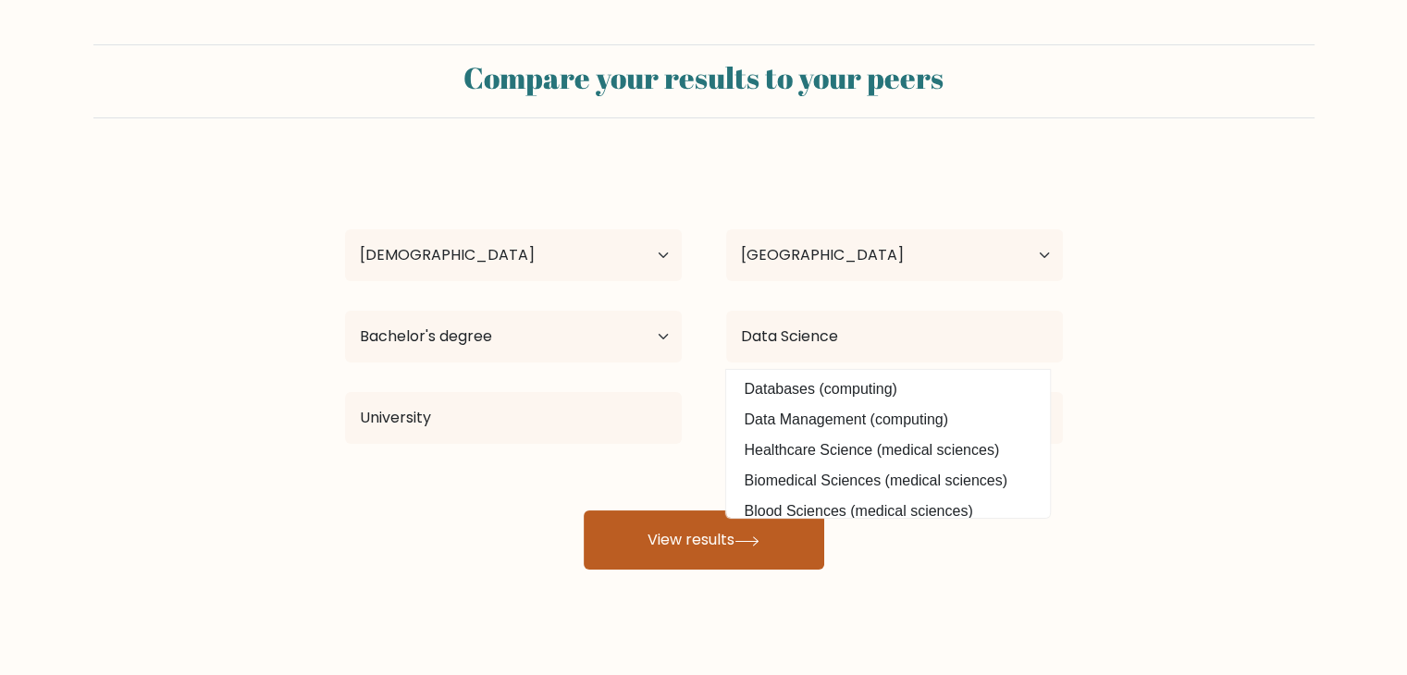
click at [688, 556] on button "View results" at bounding box center [704, 540] width 241 height 59
